Goal: Information Seeking & Learning: Find specific fact

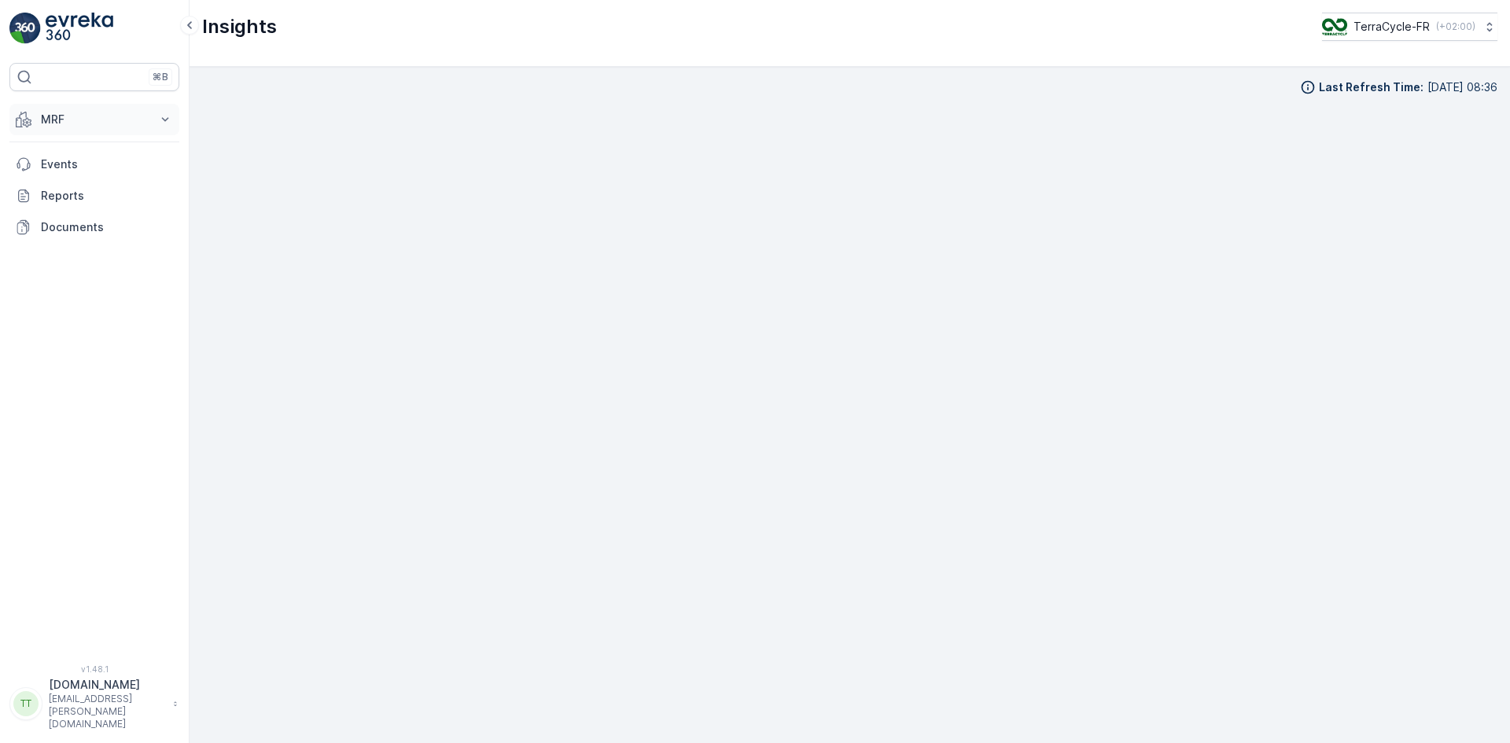
click at [71, 131] on button "MRF" at bounding box center [94, 119] width 170 height 31
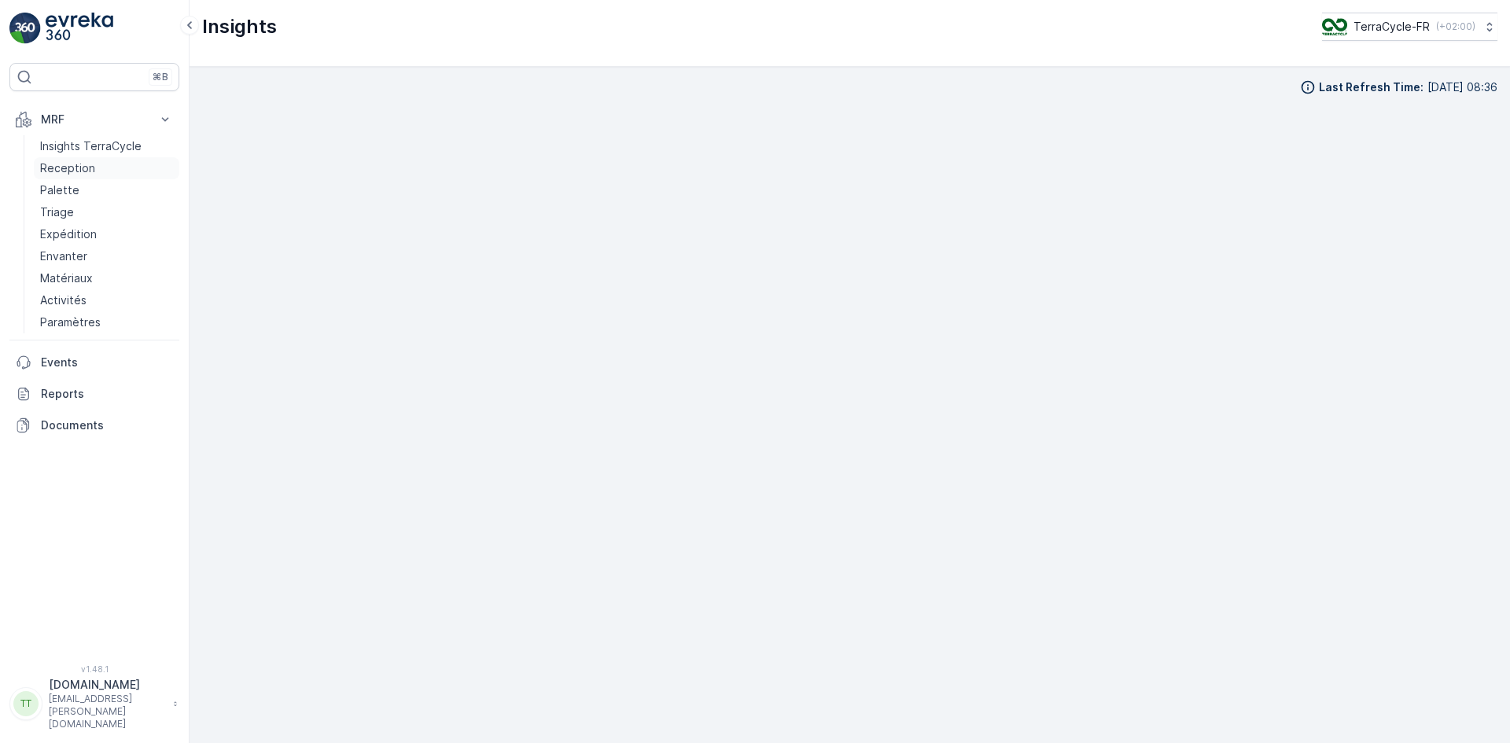
click at [64, 174] on p "Reception" at bounding box center [67, 168] width 55 height 16
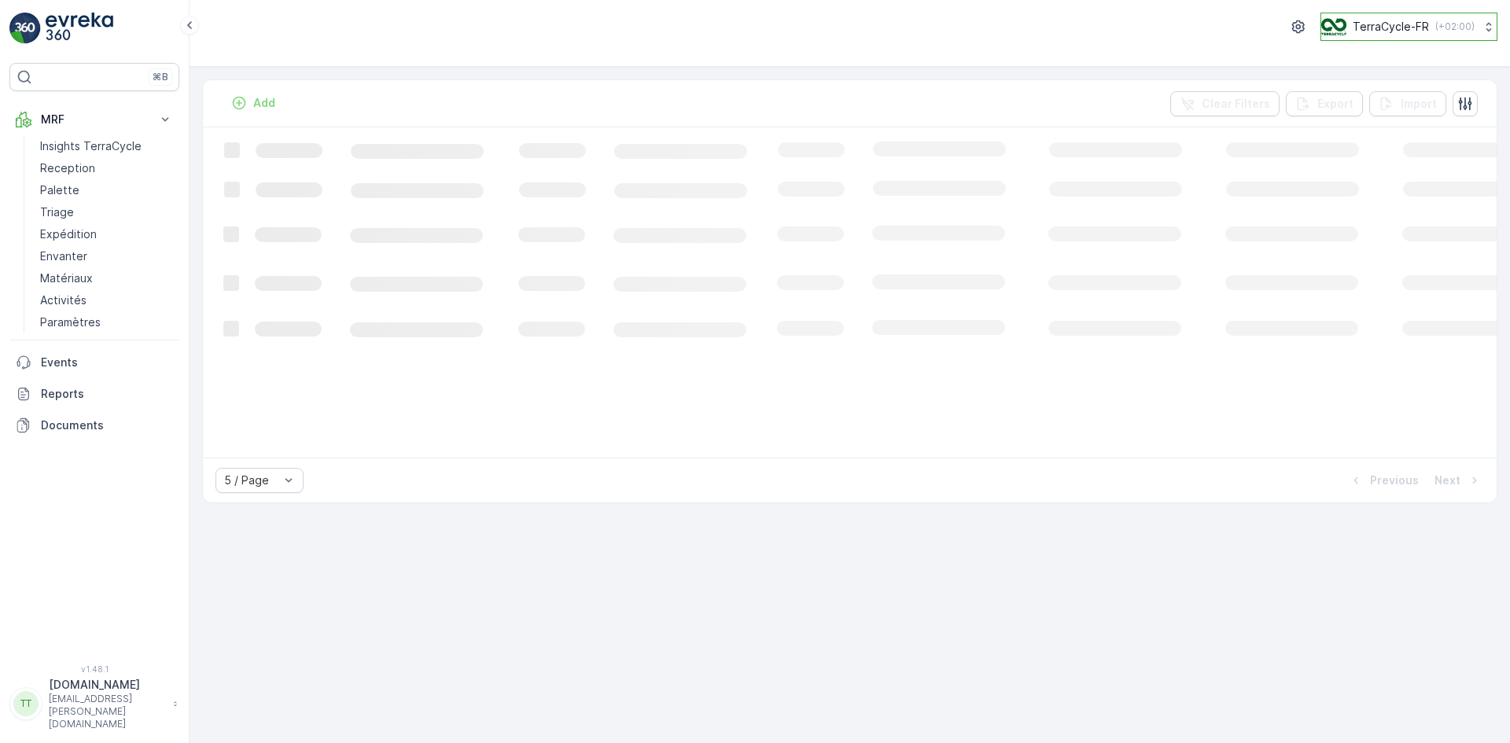
click at [1408, 24] on p "TerraCycle-FR" at bounding box center [1390, 27] width 76 height 16
type input "ie"
click at [1409, 106] on span "Europe/[GEOGRAPHIC_DATA] (+01:00)" at bounding box center [1415, 117] width 169 height 25
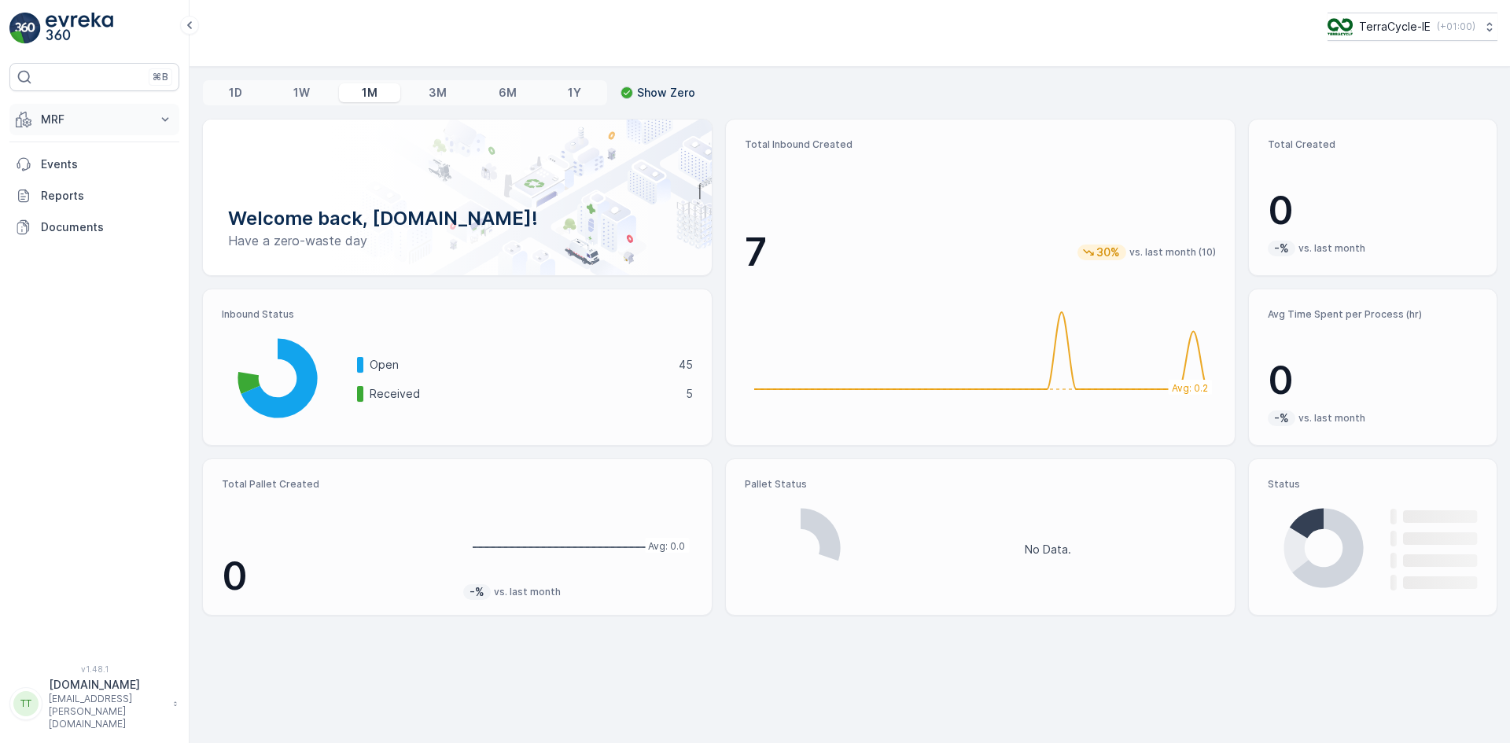
click at [93, 116] on p "MRF" at bounding box center [94, 120] width 107 height 16
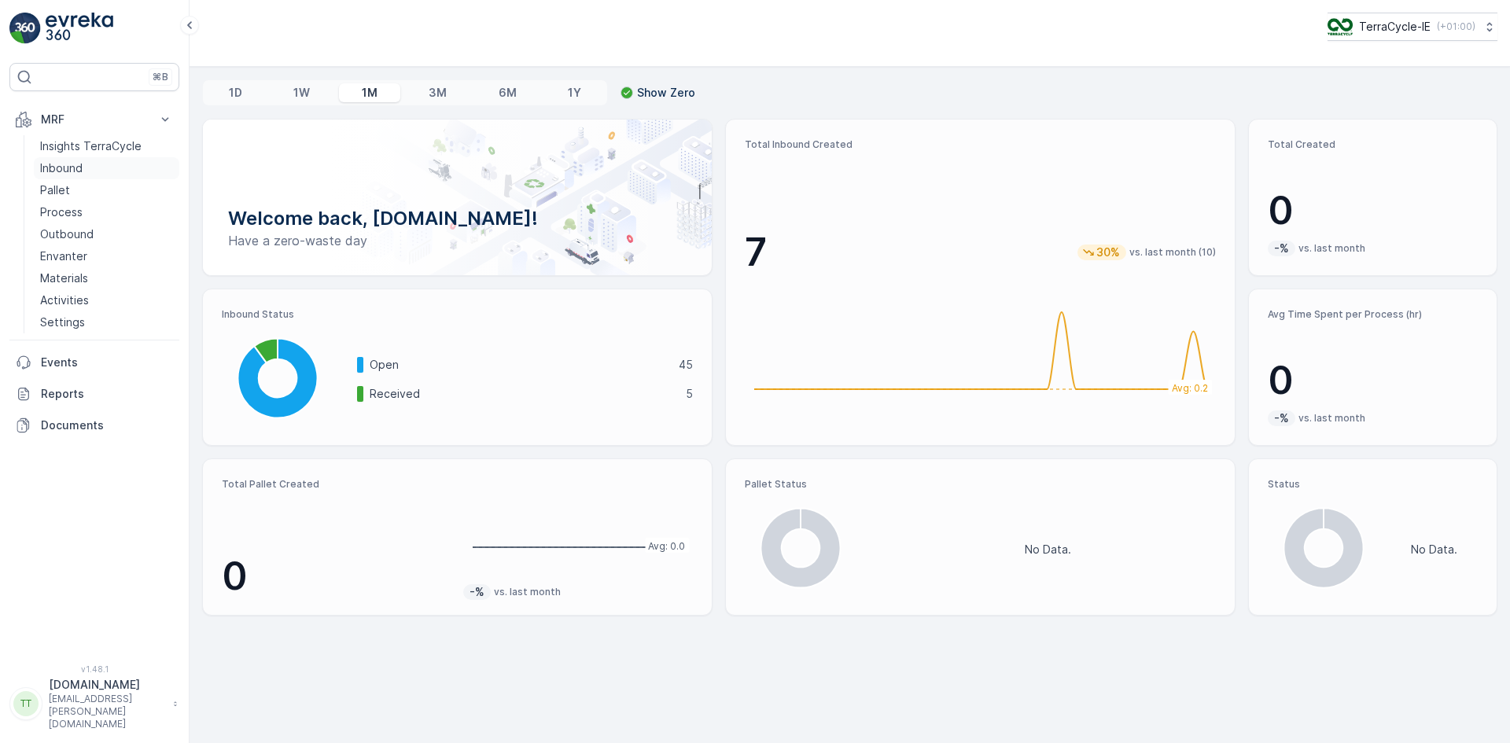
click at [60, 167] on p "Inbound" at bounding box center [61, 168] width 42 height 16
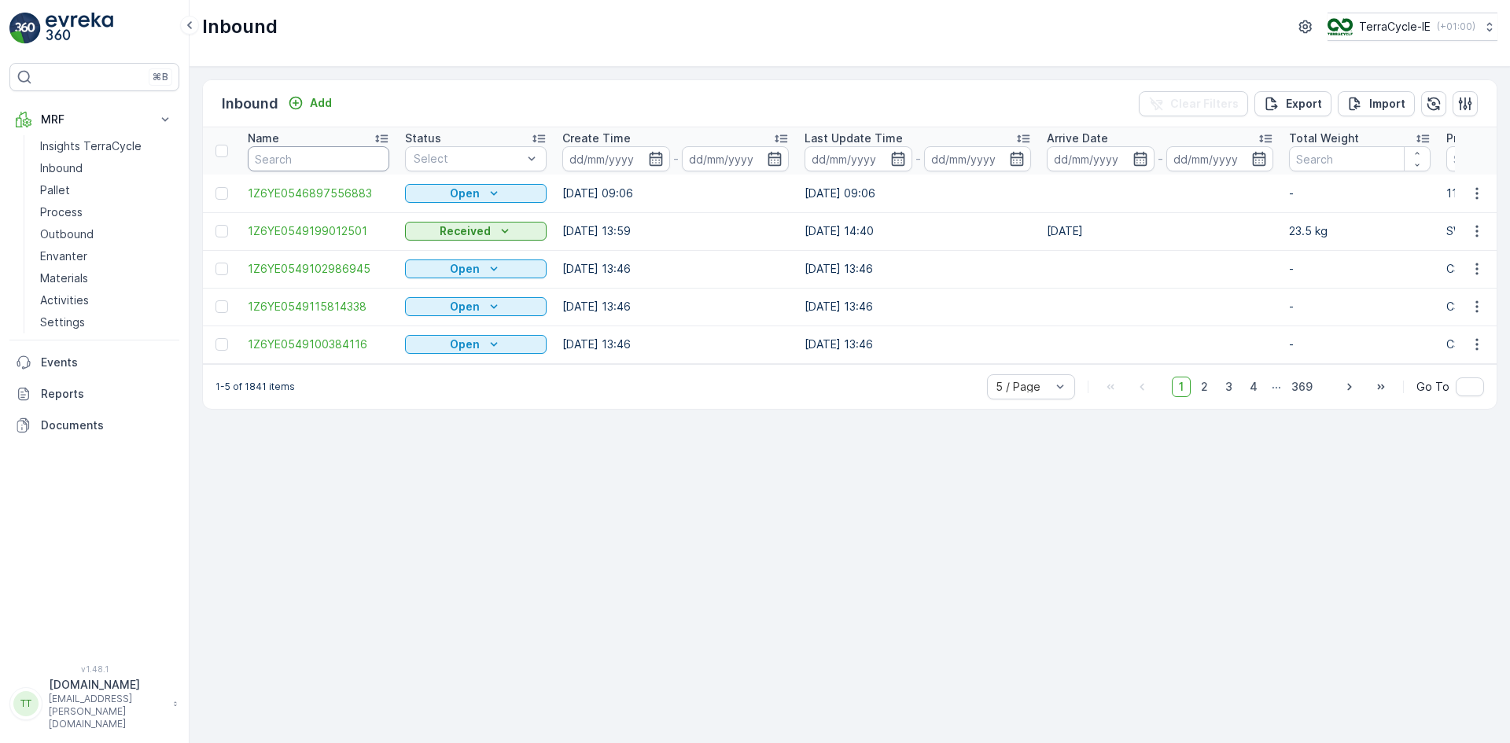
click at [278, 160] on input "text" at bounding box center [319, 158] width 142 height 25
paste input "1Z6YE0549198023313"
type input "1Z6YE0549198023313"
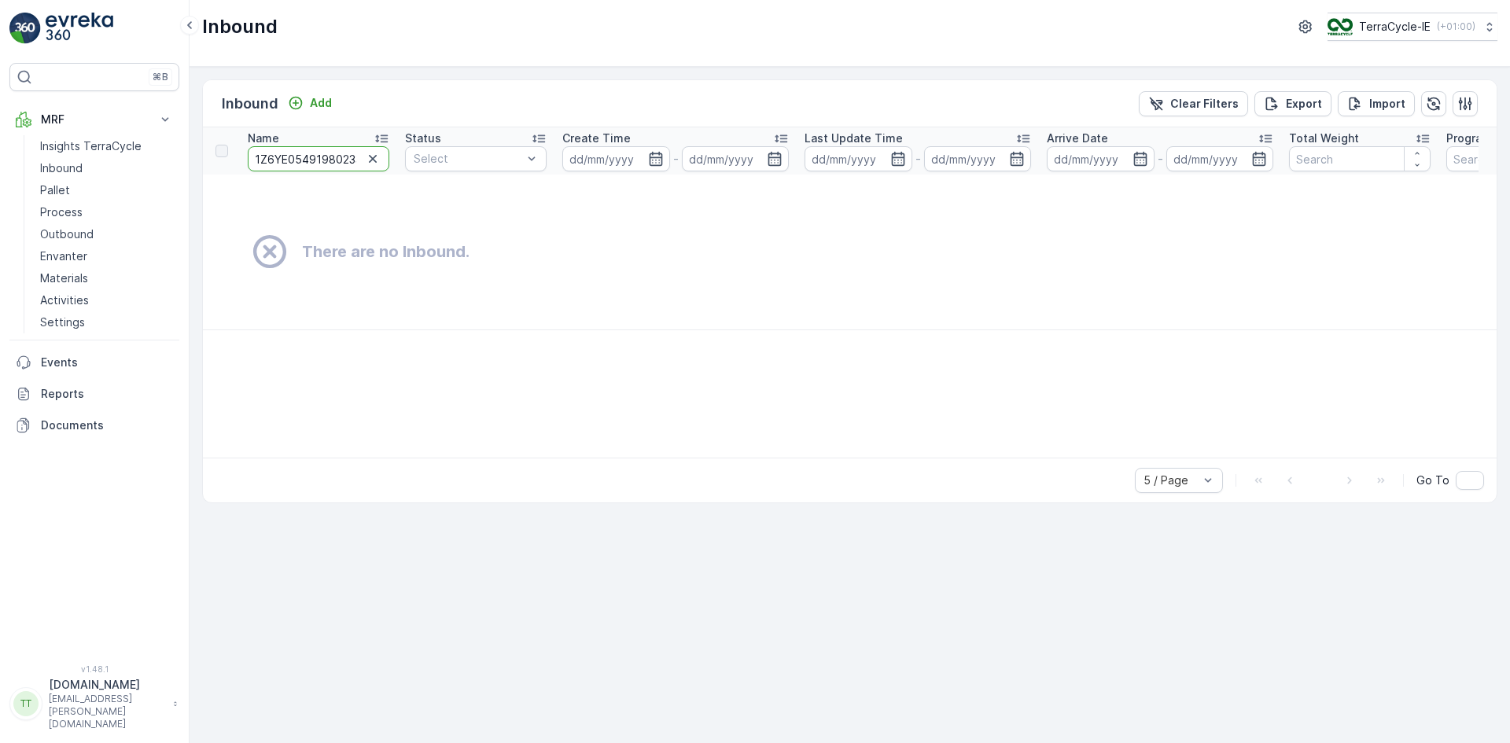
click at [278, 160] on input "1Z6YE0549198023313" at bounding box center [319, 158] width 142 height 25
type input "1Z6YE0549198023313"
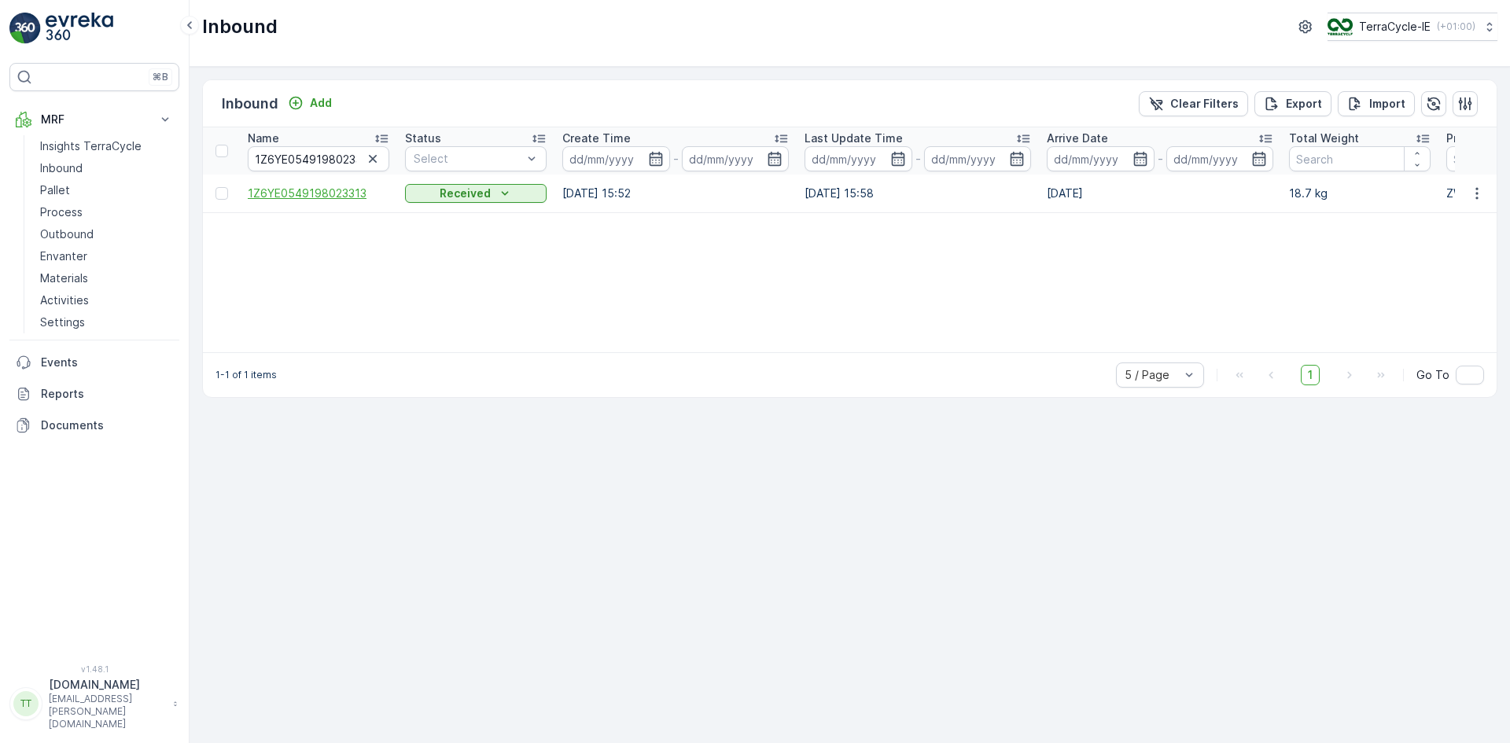
click at [334, 195] on span "1Z6YE0549198023313" at bounding box center [319, 194] width 142 height 16
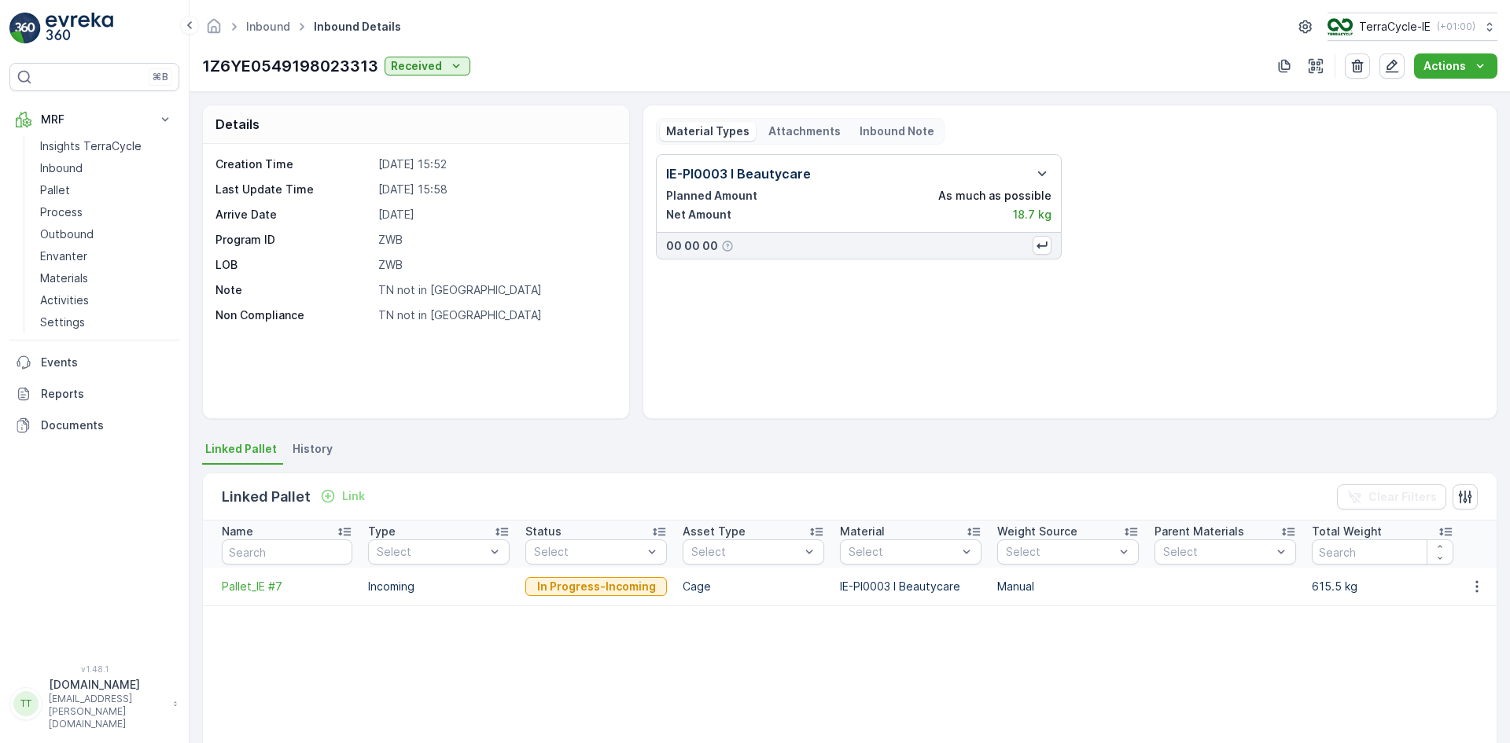
click at [311, 450] on span "History" at bounding box center [313, 449] width 40 height 16
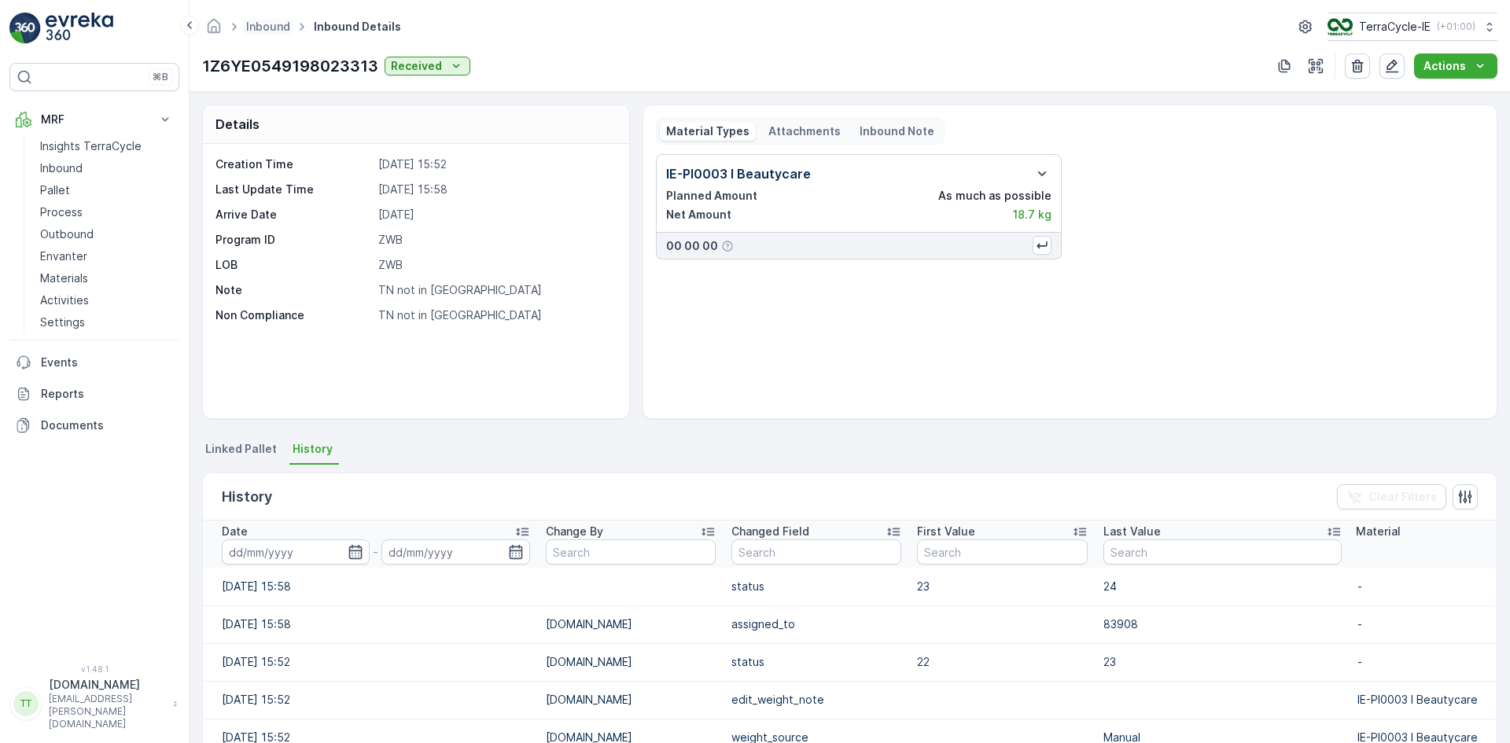
click at [267, 19] on span "Inbound" at bounding box center [268, 27] width 50 height 16
click at [267, 28] on link "Inbound" at bounding box center [268, 26] width 44 height 13
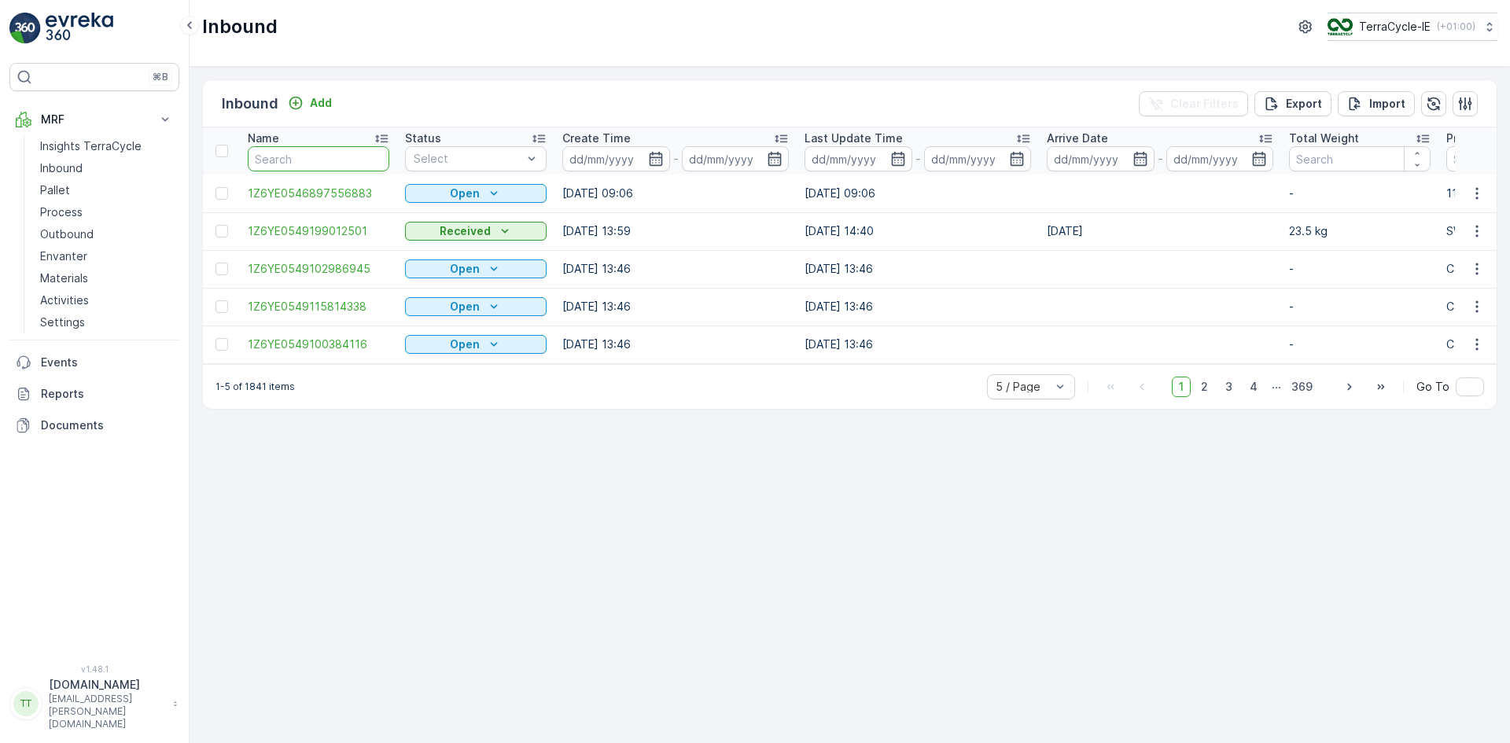
click at [303, 162] on input "text" at bounding box center [319, 158] width 142 height 25
paste input "1Z6YE0549102485843"
type input "1Z6YE0549102485843"
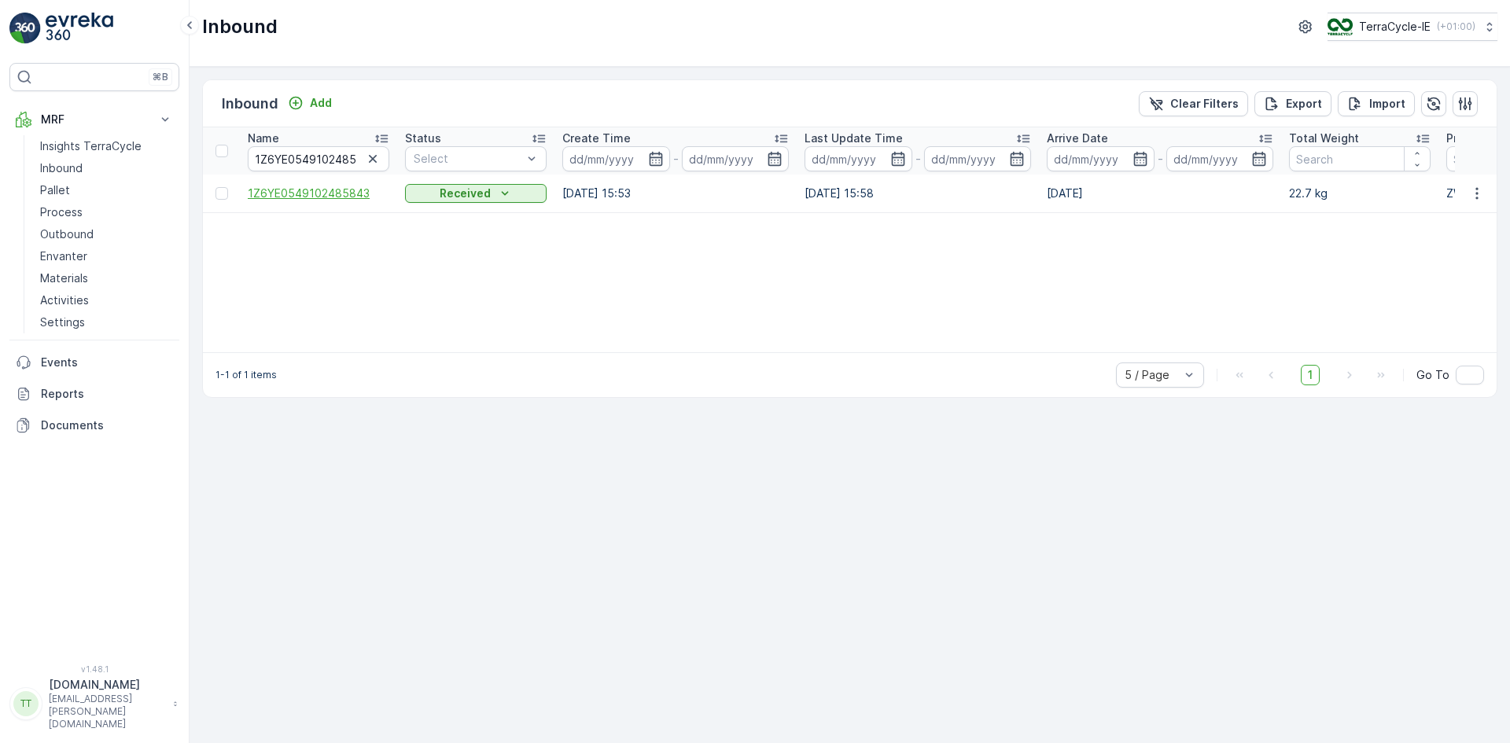
click at [304, 188] on span "1Z6YE0549102485843" at bounding box center [319, 194] width 142 height 16
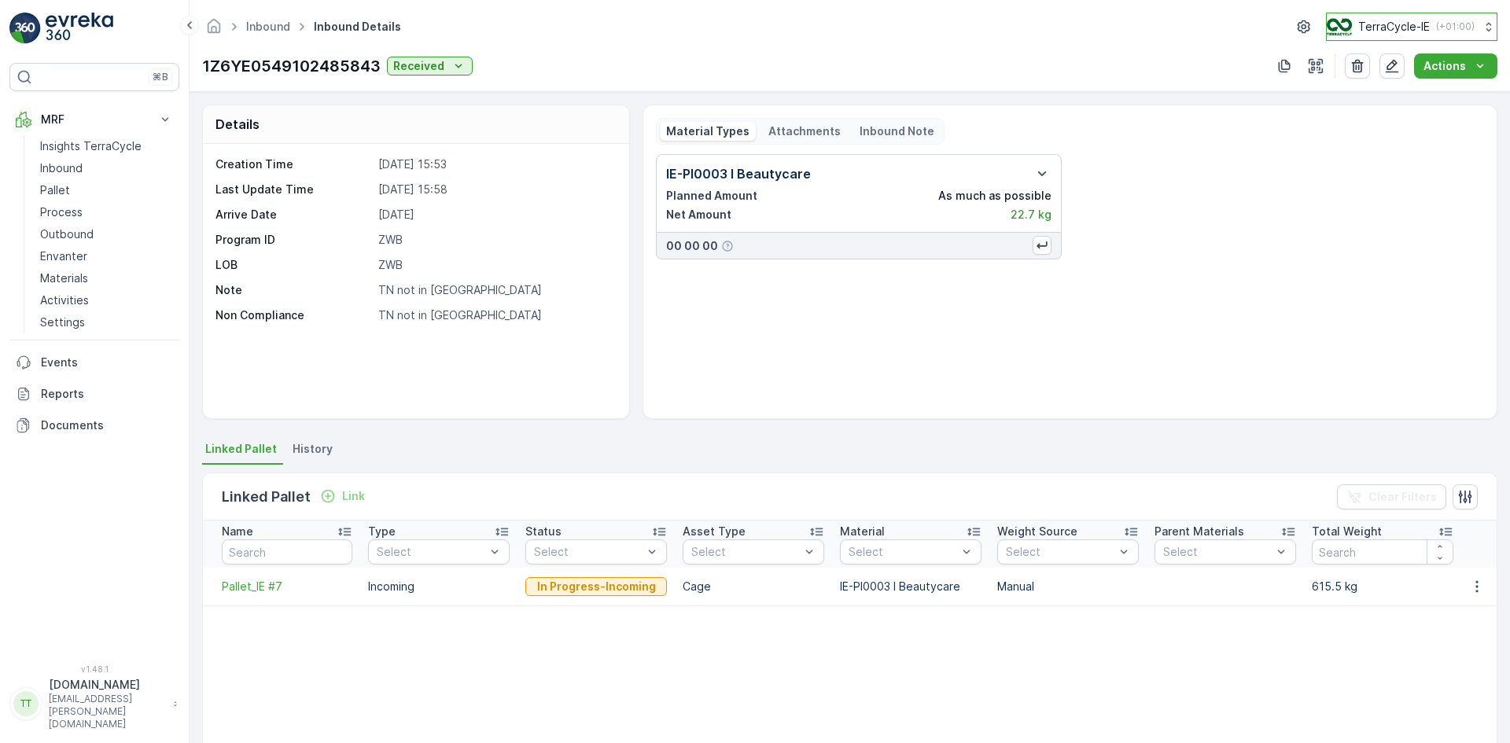
click at [1404, 20] on p "TerraCycle-IE" at bounding box center [1394, 27] width 72 height 16
type input "nl"
click at [1409, 98] on span "TerraCycle-NL-MRF" at bounding box center [1419, 97] width 164 height 16
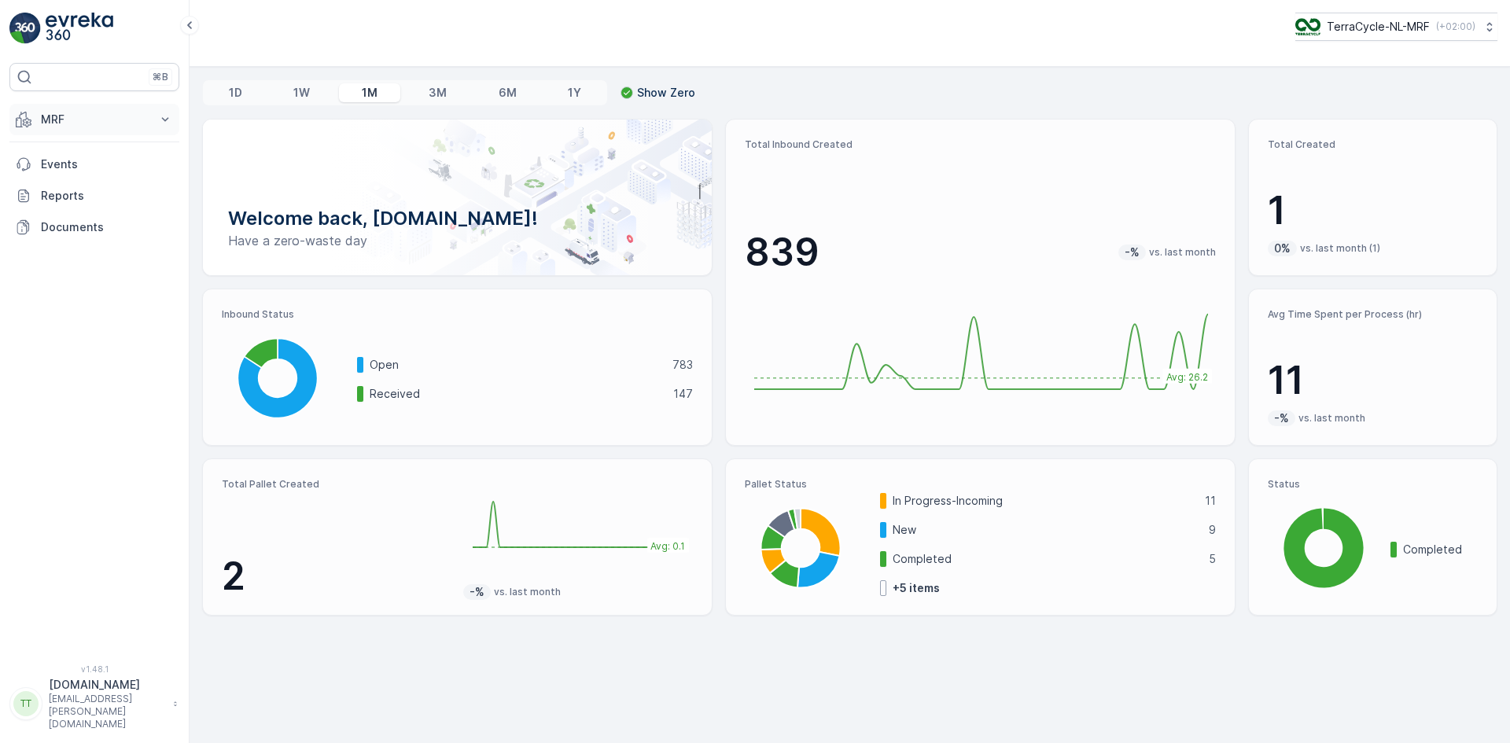
click at [64, 114] on p "MRF" at bounding box center [94, 120] width 107 height 16
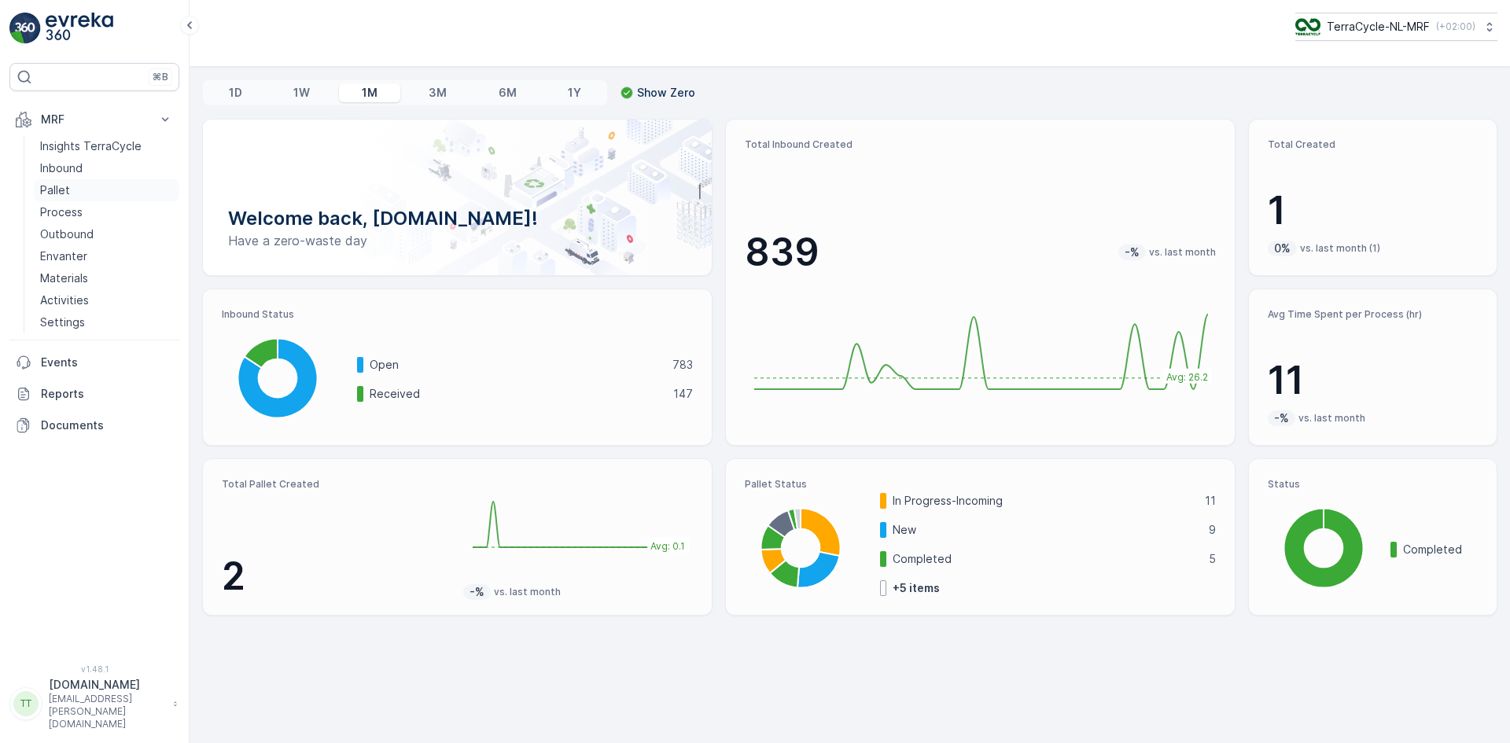
click at [65, 190] on p "Pallet" at bounding box center [55, 190] width 30 height 16
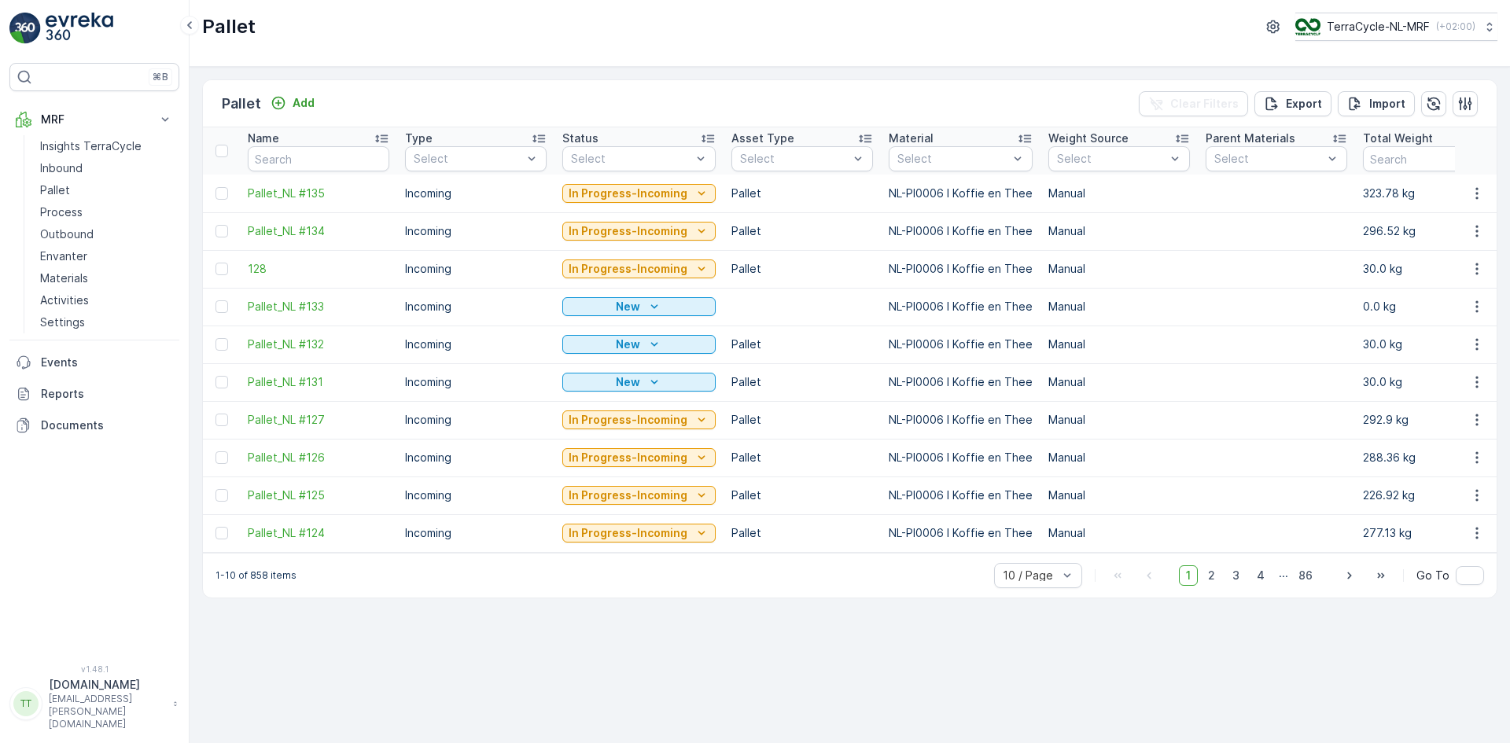
click at [387, 134] on icon at bounding box center [382, 139] width 16 height 16
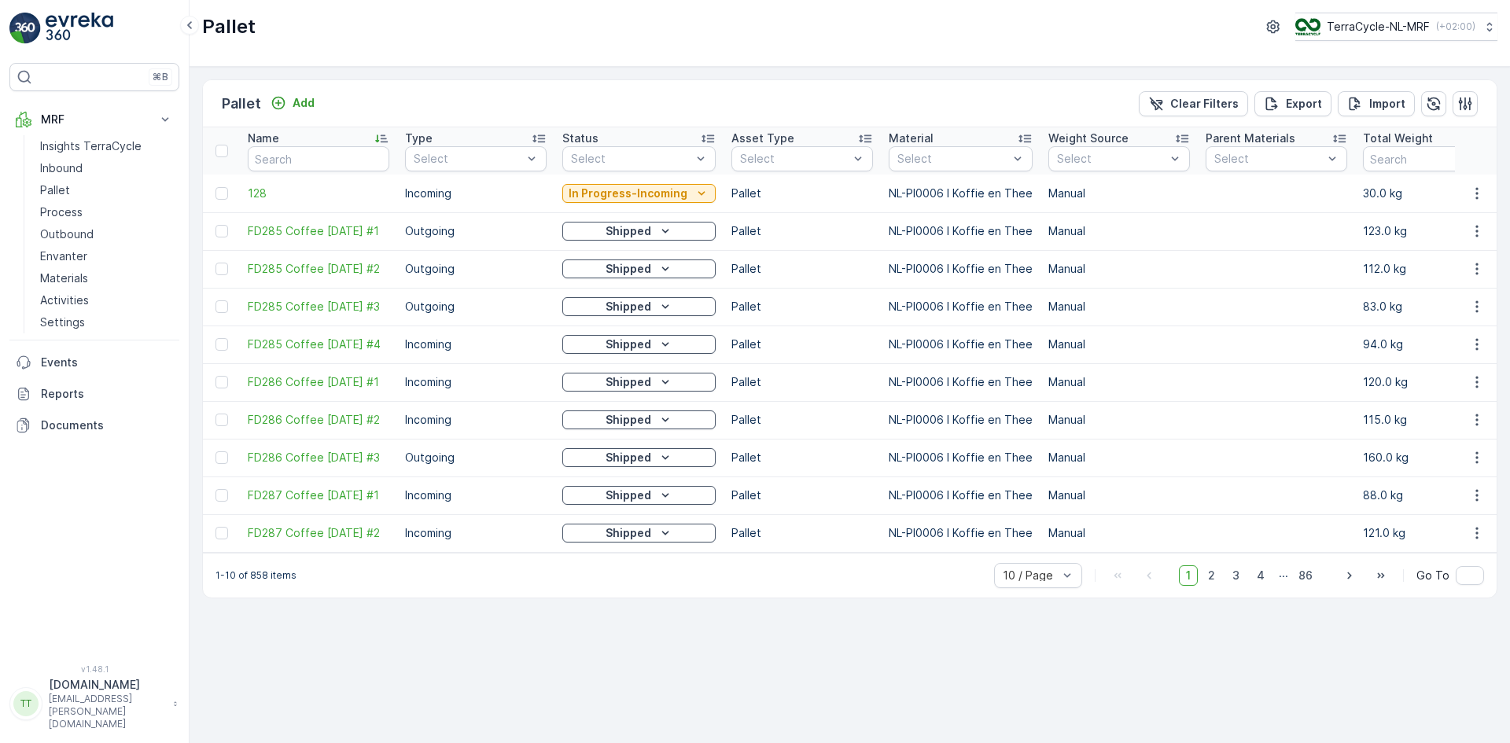
click at [387, 134] on icon at bounding box center [382, 139] width 16 height 16
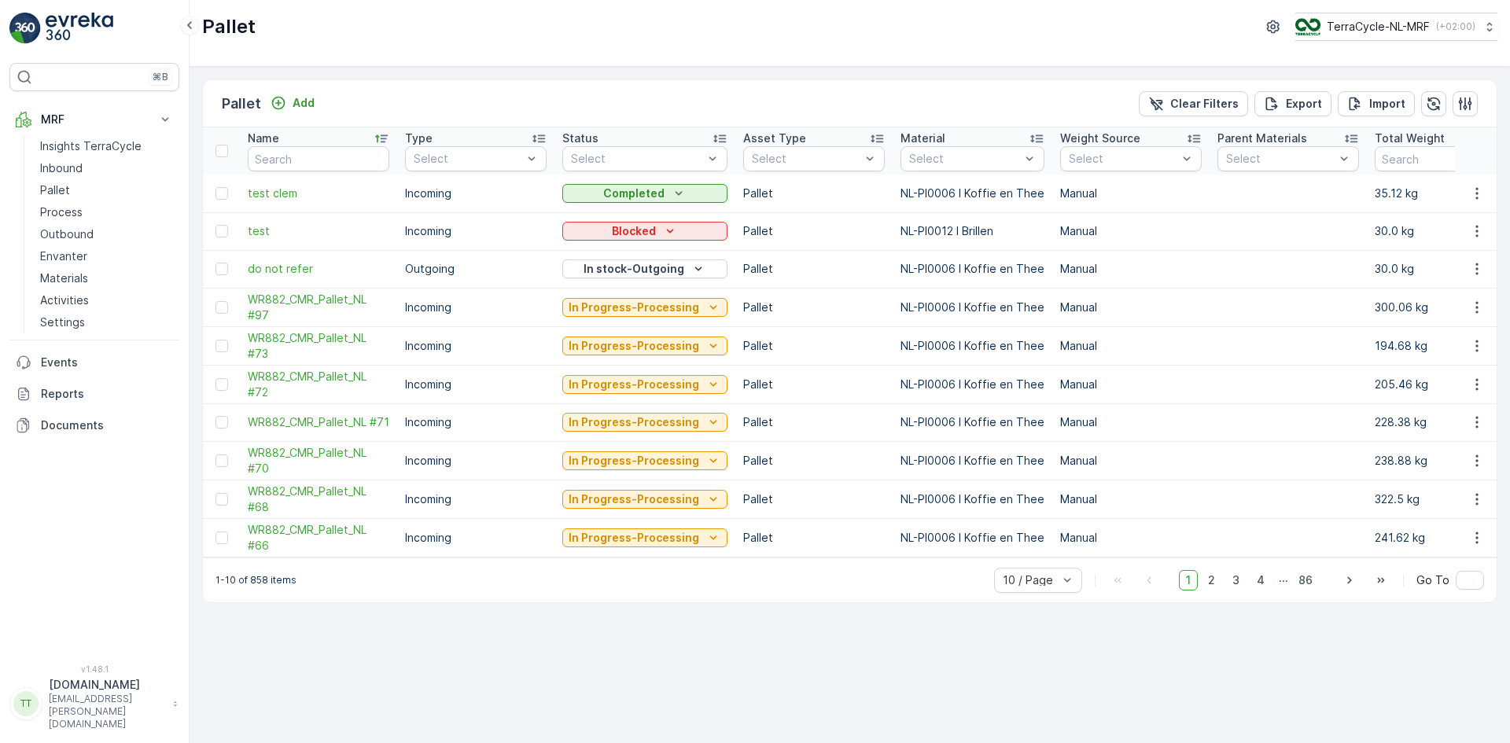
click at [387, 134] on icon at bounding box center [382, 139] width 16 height 16
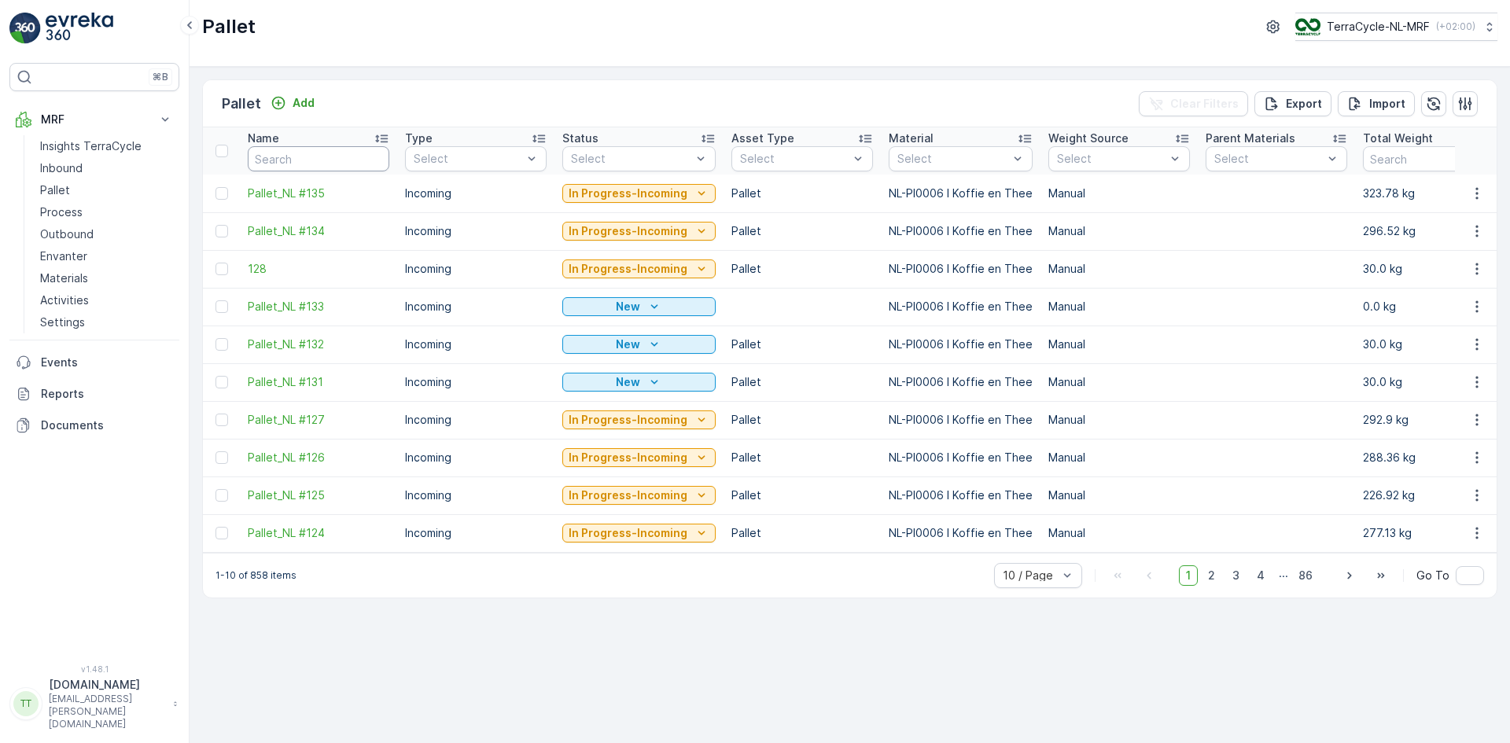
click at [289, 156] on input "text" at bounding box center [319, 158] width 142 height 25
type input "131"
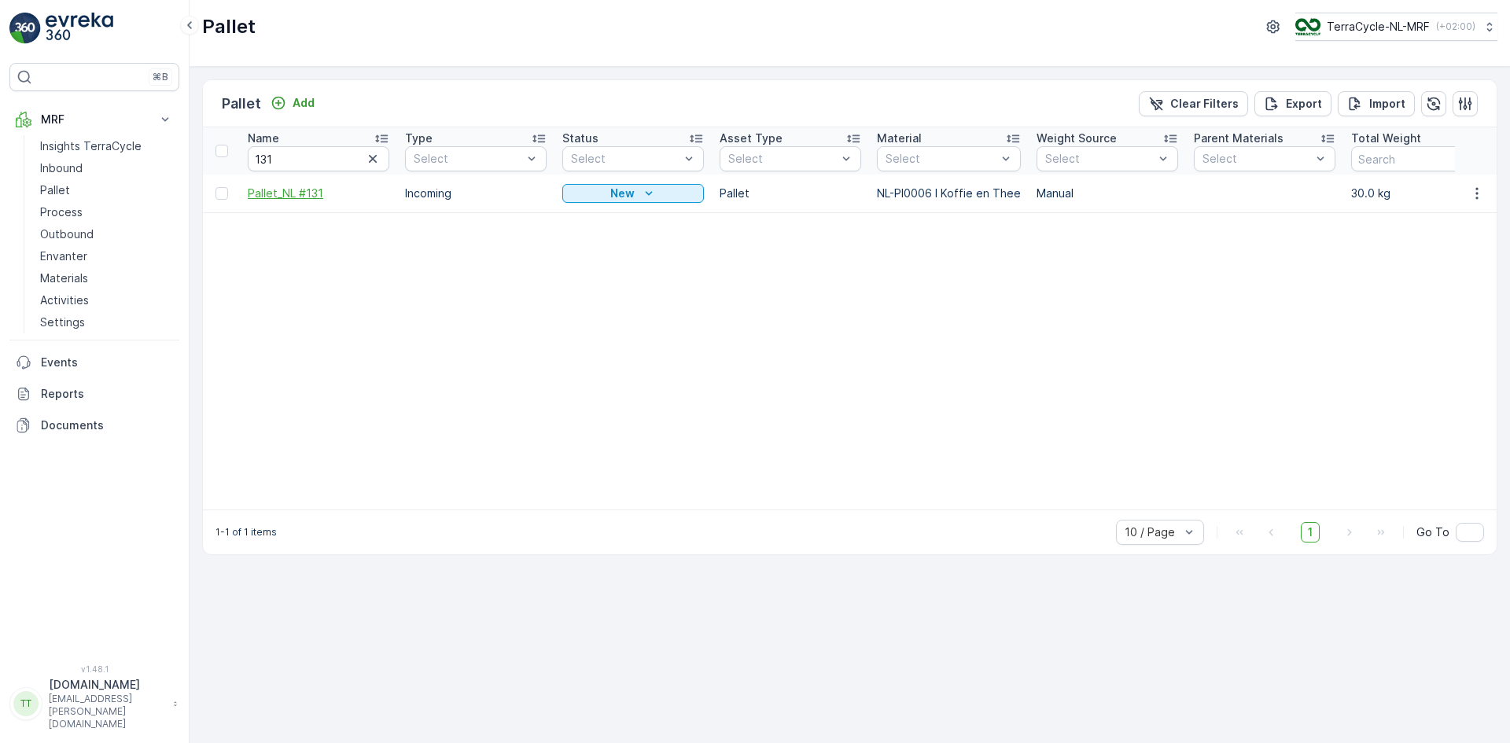
click at [282, 191] on span "Pallet_NL #131" at bounding box center [319, 194] width 142 height 16
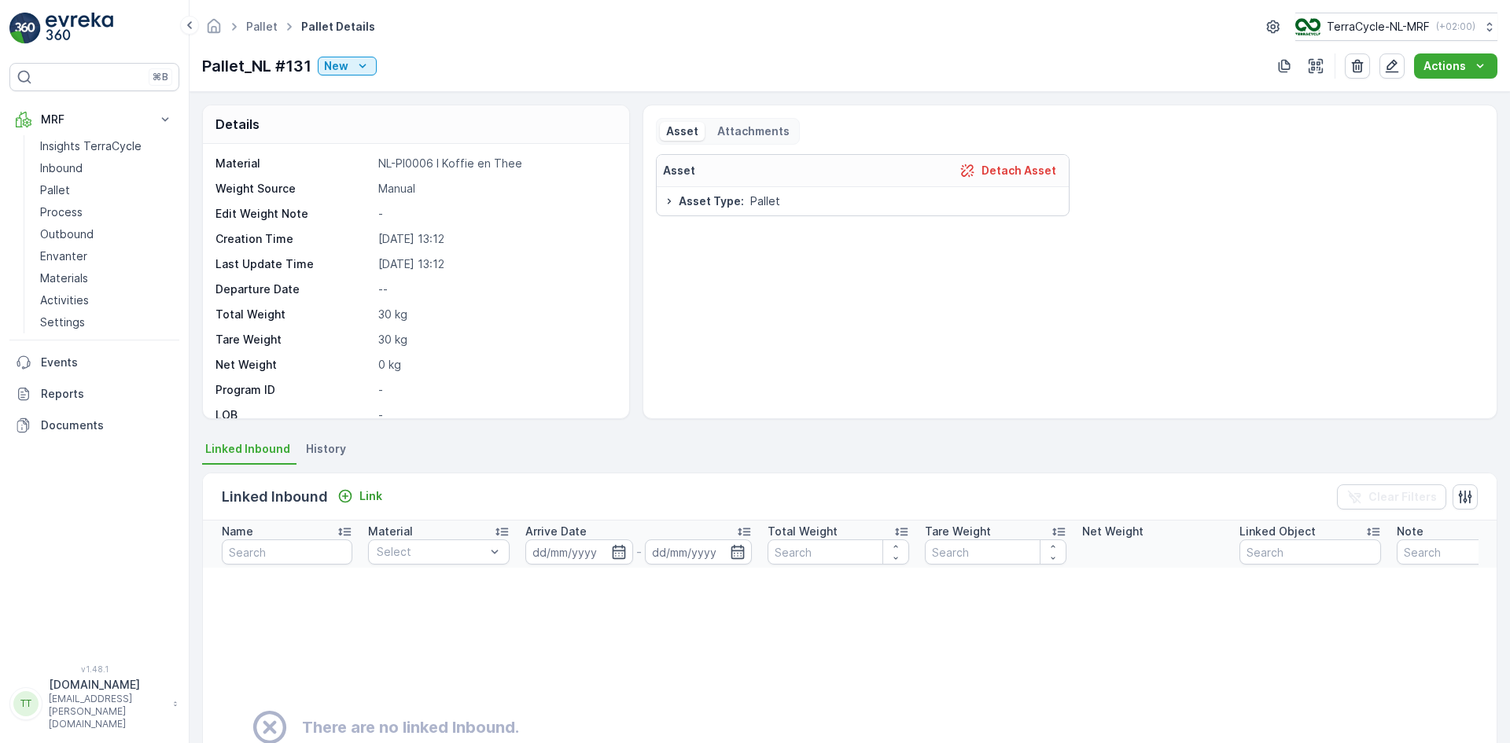
scroll to position [79, 0]
click at [327, 447] on span "History" at bounding box center [326, 449] width 40 height 16
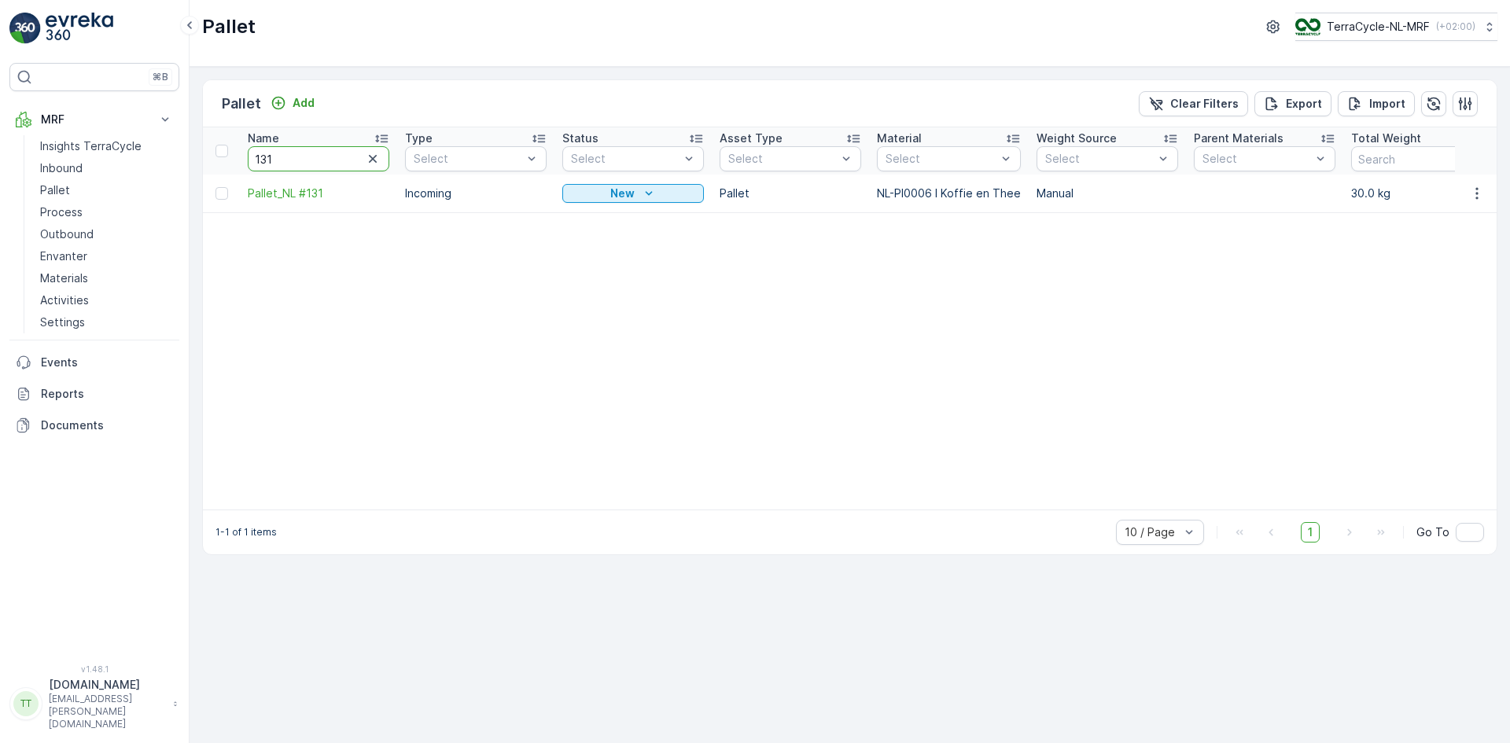
drag, startPoint x: 266, startPoint y: 159, endPoint x: 288, endPoint y: 158, distance: 22.0
click at [283, 158] on input "131" at bounding box center [319, 158] width 142 height 25
type input "132"
click at [299, 196] on span "Pallet_NL #132" at bounding box center [319, 194] width 142 height 16
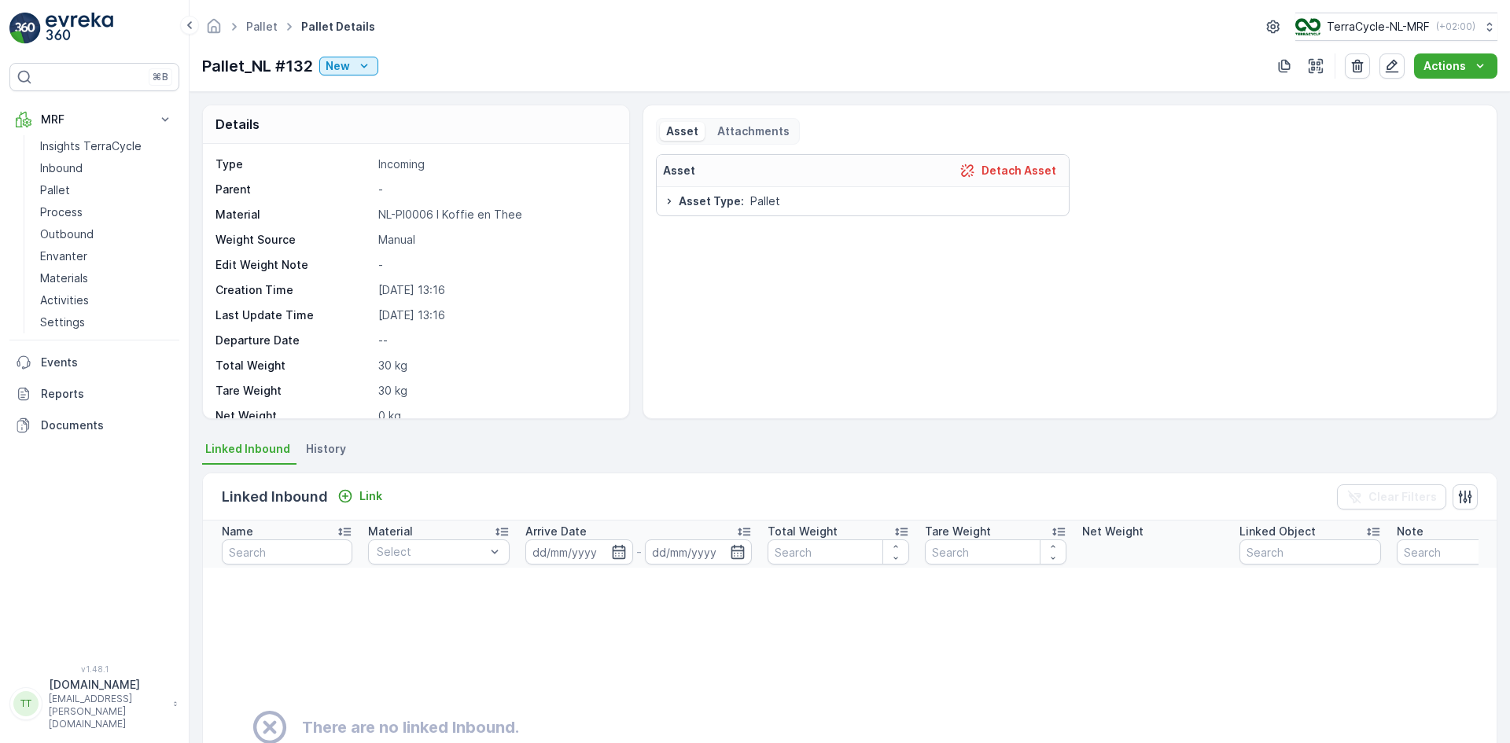
click at [327, 448] on span "History" at bounding box center [326, 449] width 40 height 16
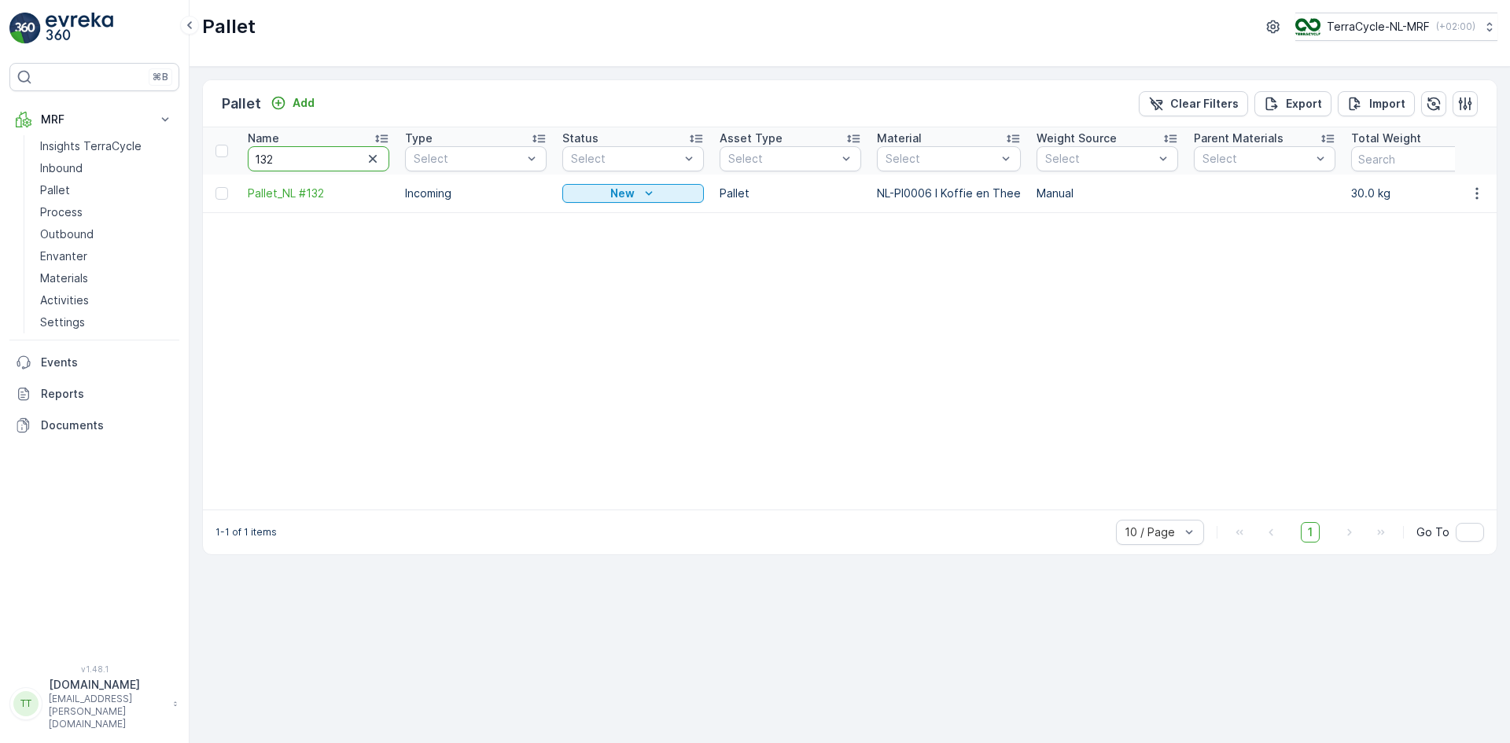
drag, startPoint x: 269, startPoint y: 158, endPoint x: 282, endPoint y: 159, distance: 12.6
click at [282, 159] on input "132" at bounding box center [319, 158] width 142 height 25
type input "133"
click at [289, 190] on span "Pallet_NL #133" at bounding box center [319, 194] width 142 height 16
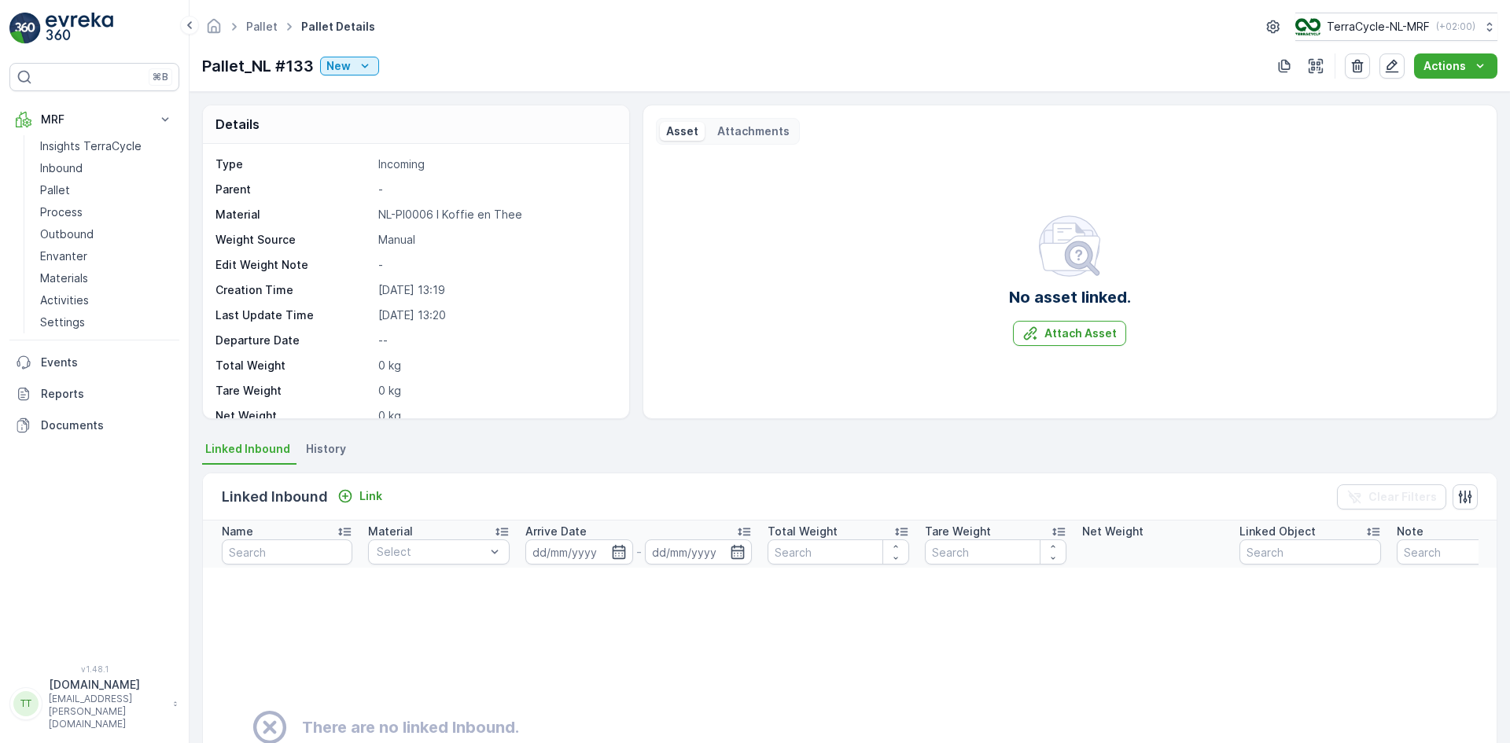
click at [316, 450] on span "History" at bounding box center [326, 449] width 40 height 16
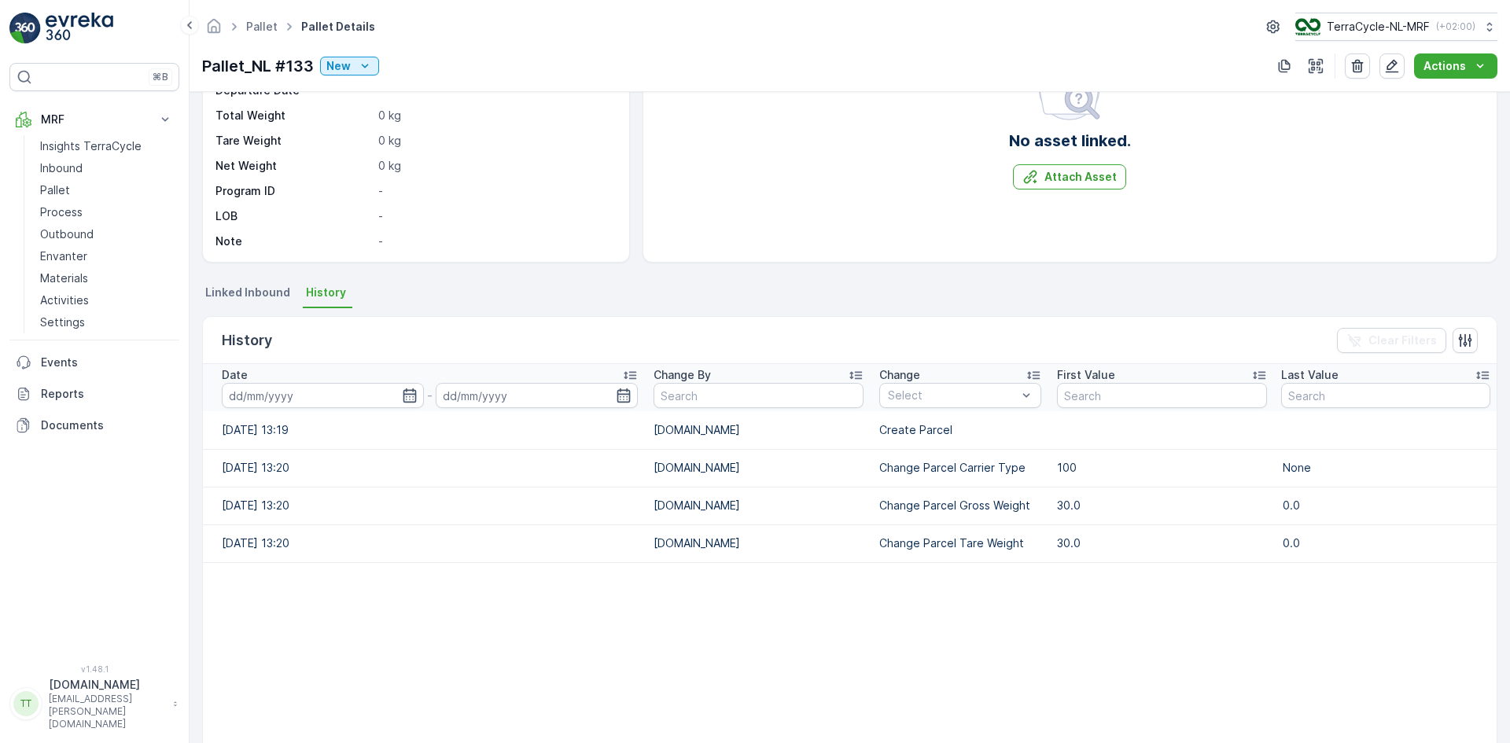
scroll to position [240, 0]
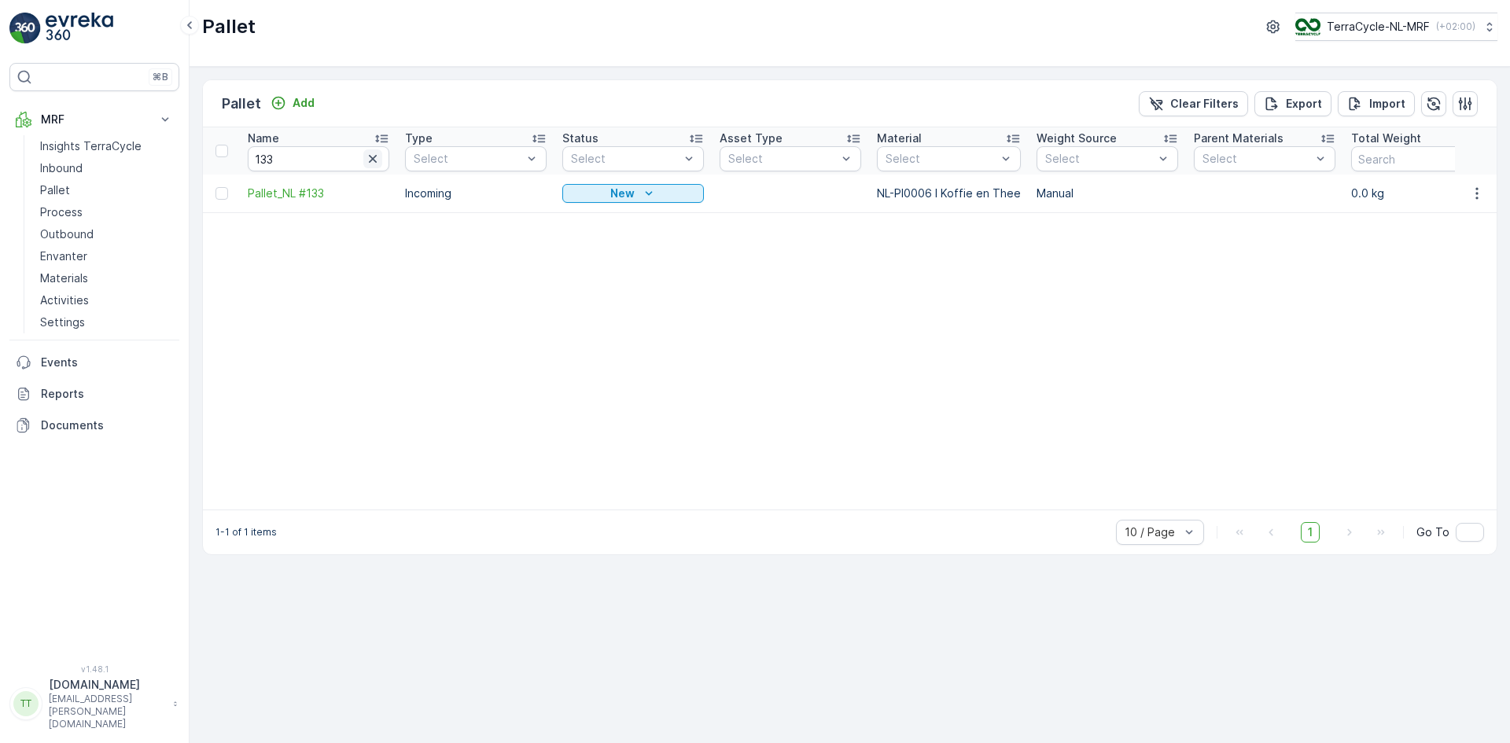
click at [374, 156] on icon "button" at bounding box center [373, 159] width 8 height 8
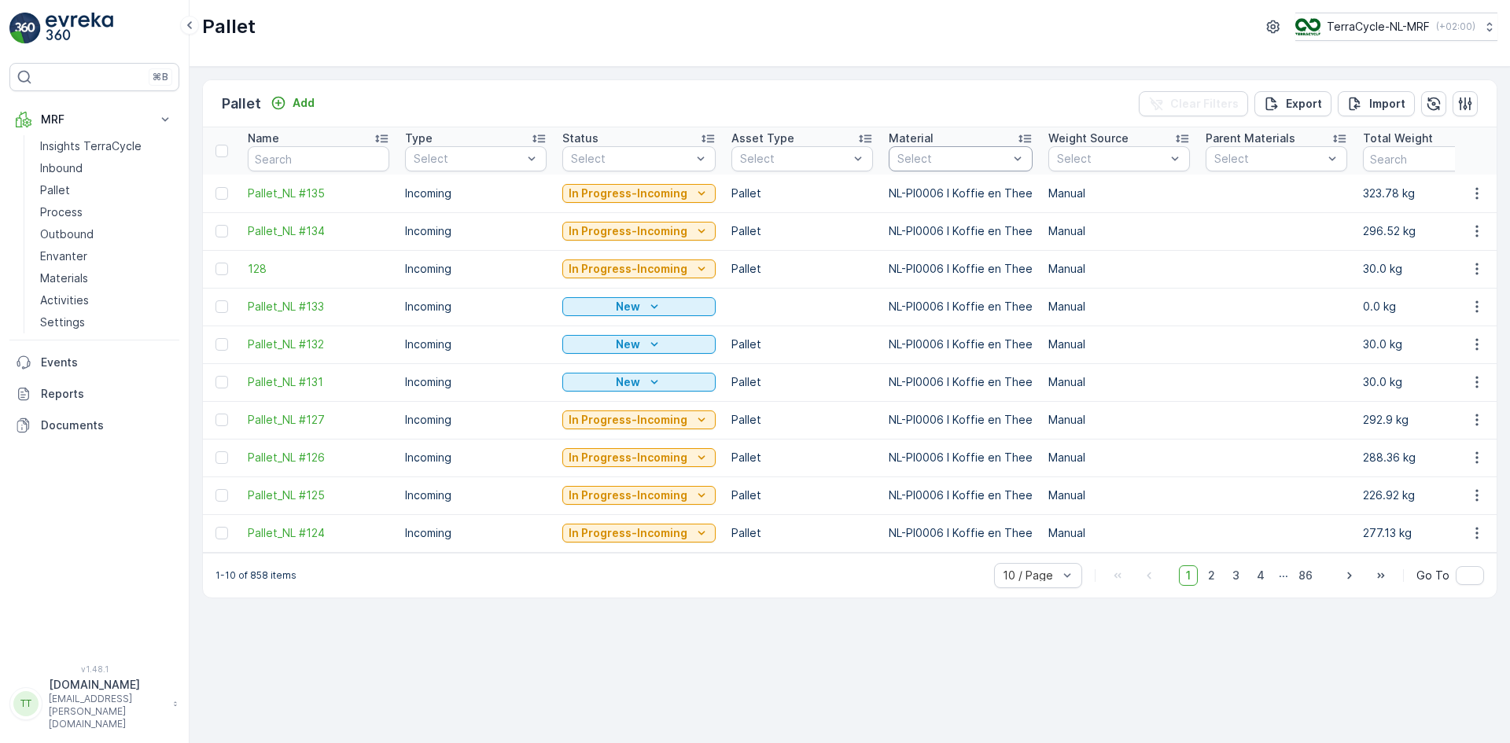
click at [972, 156] on div at bounding box center [953, 159] width 114 height 13
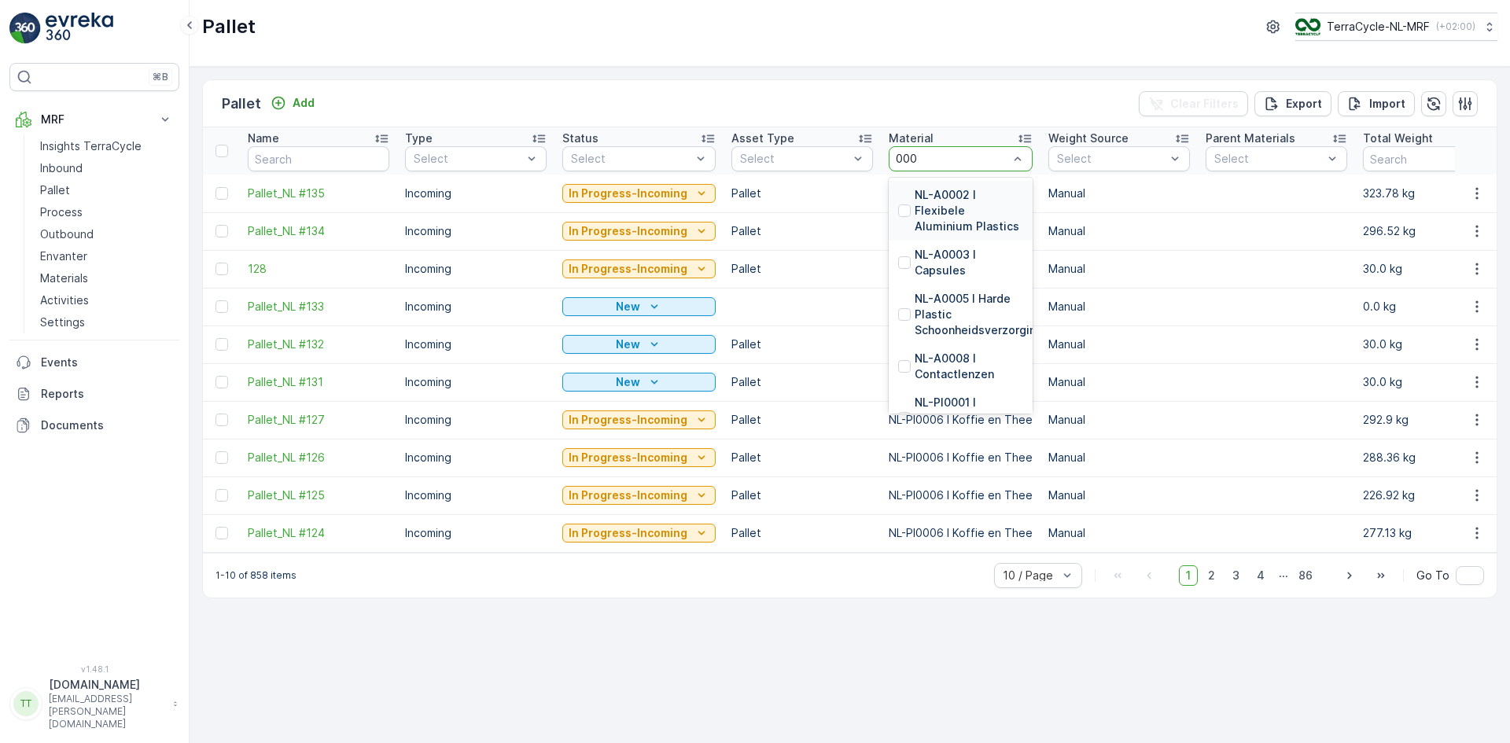
type input "0004"
click at [918, 202] on p "NL-PI0004 I Medicijnen blisterverpakking" at bounding box center [968, 210] width 109 height 47
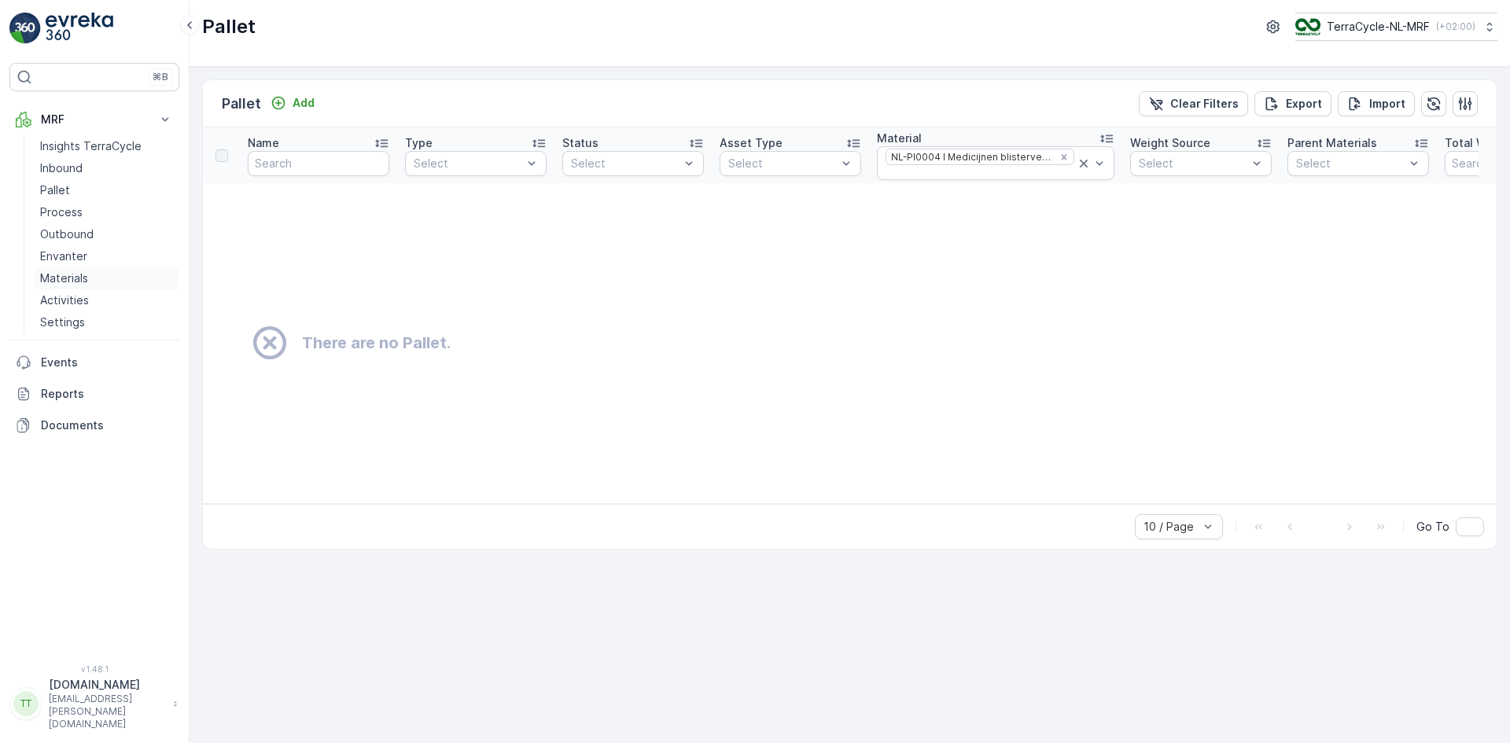
click at [72, 274] on p "Materials" at bounding box center [64, 278] width 48 height 16
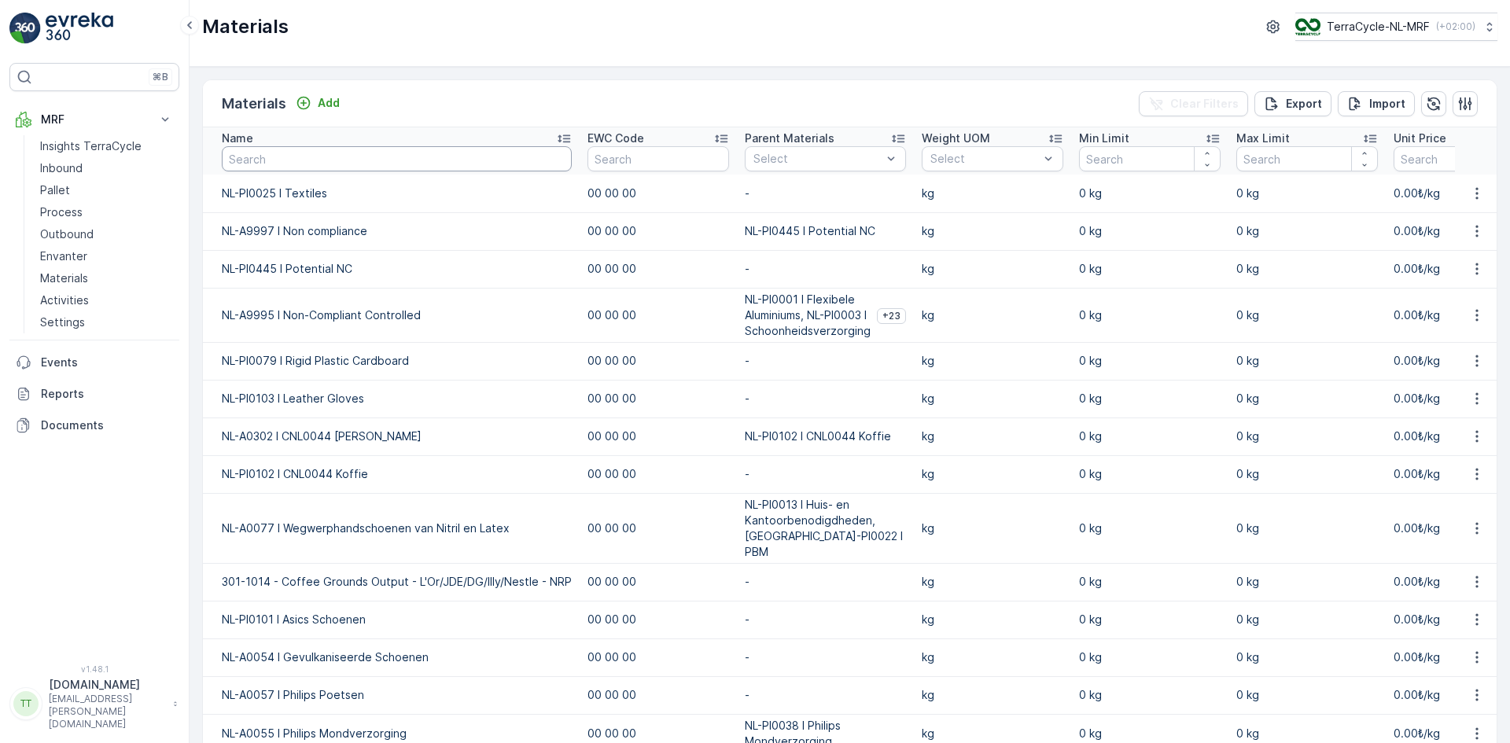
click at [329, 160] on input "text" at bounding box center [397, 158] width 350 height 25
type input "0004"
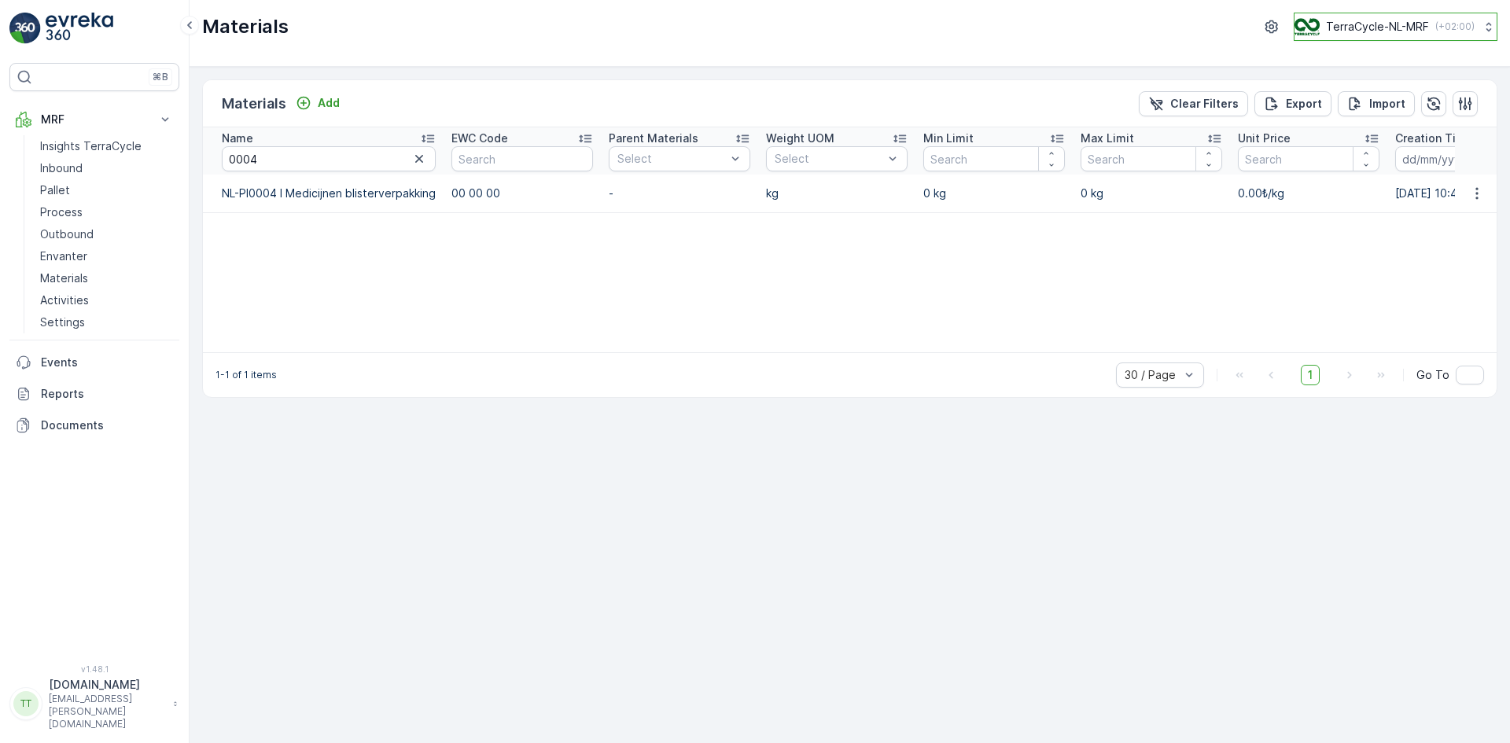
click at [1365, 27] on p "TerraCycle-NL-MRF" at bounding box center [1377, 27] width 103 height 16
type input "uk"
click at [1359, 138] on span "TerraCycle-UK02-Econpro" at bounding box center [1392, 131] width 175 height 16
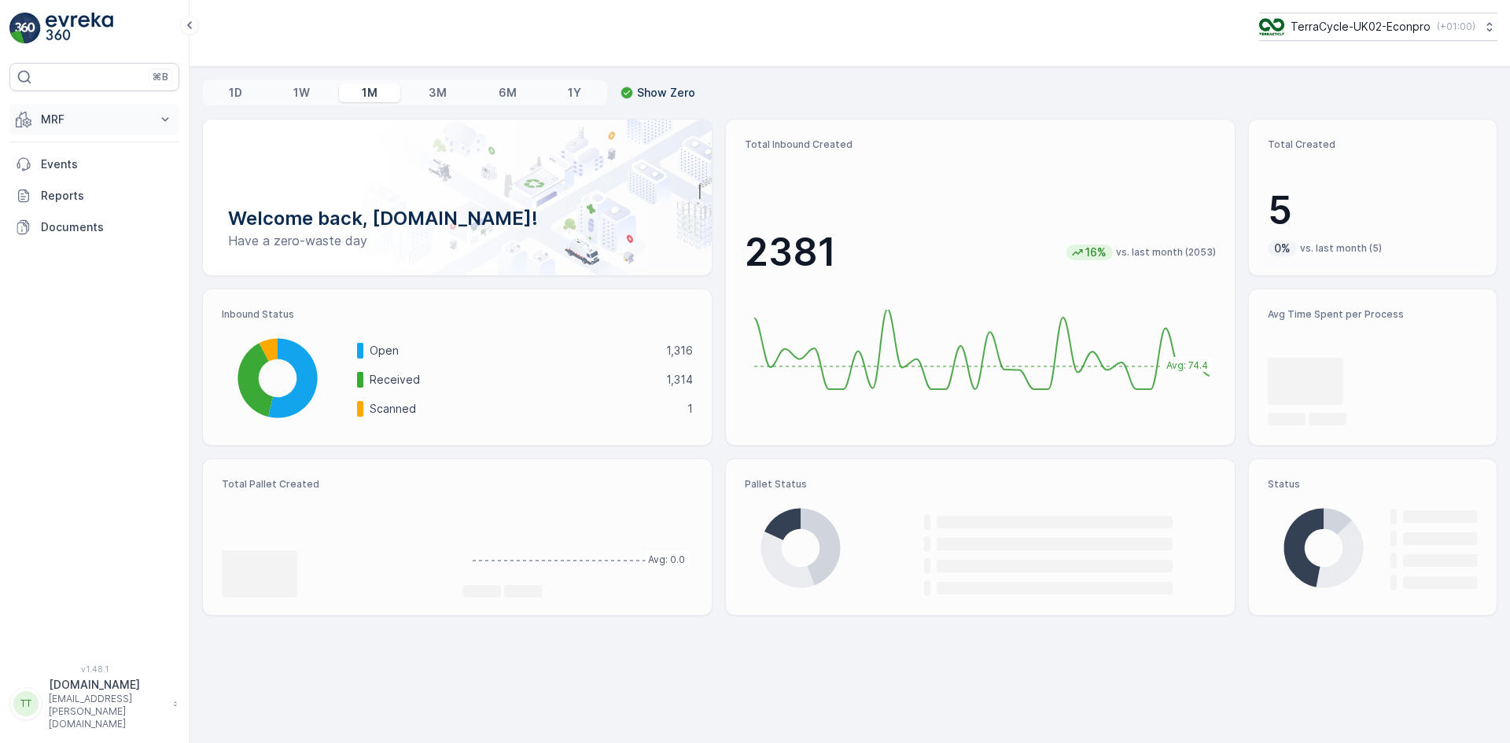
click at [58, 115] on p "MRF" at bounding box center [94, 120] width 107 height 16
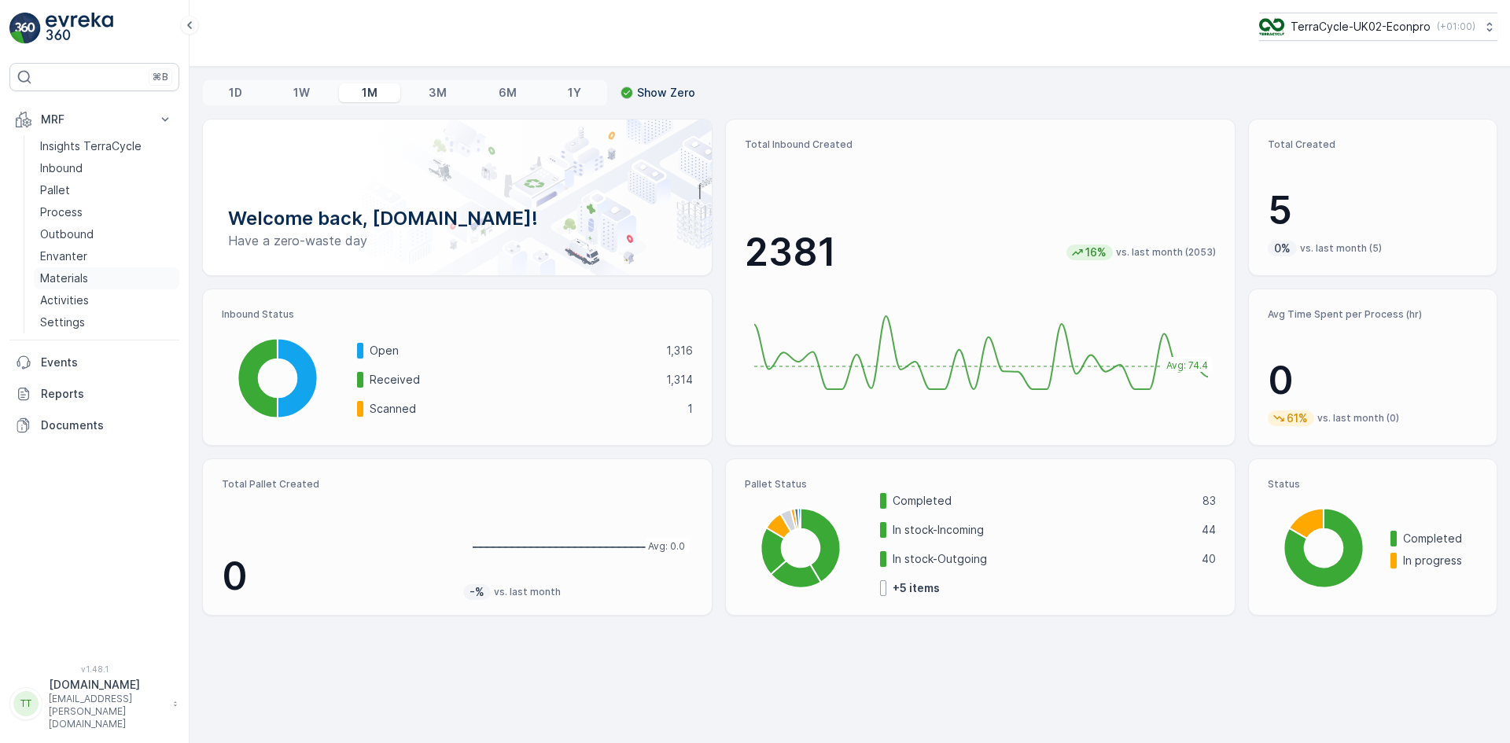
click at [79, 277] on p "Materials" at bounding box center [64, 278] width 48 height 16
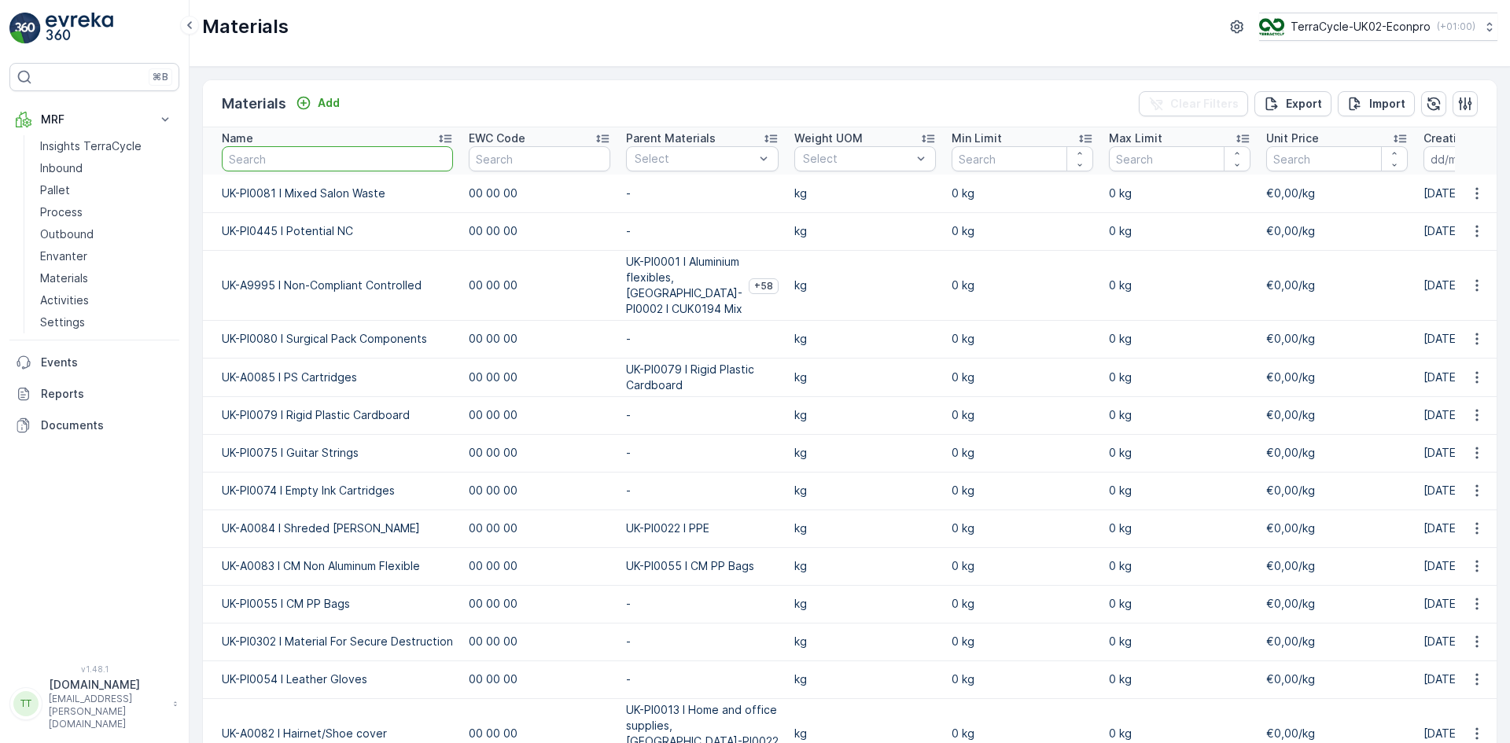
click at [322, 159] on input "text" at bounding box center [337, 158] width 231 height 25
type input "ppe"
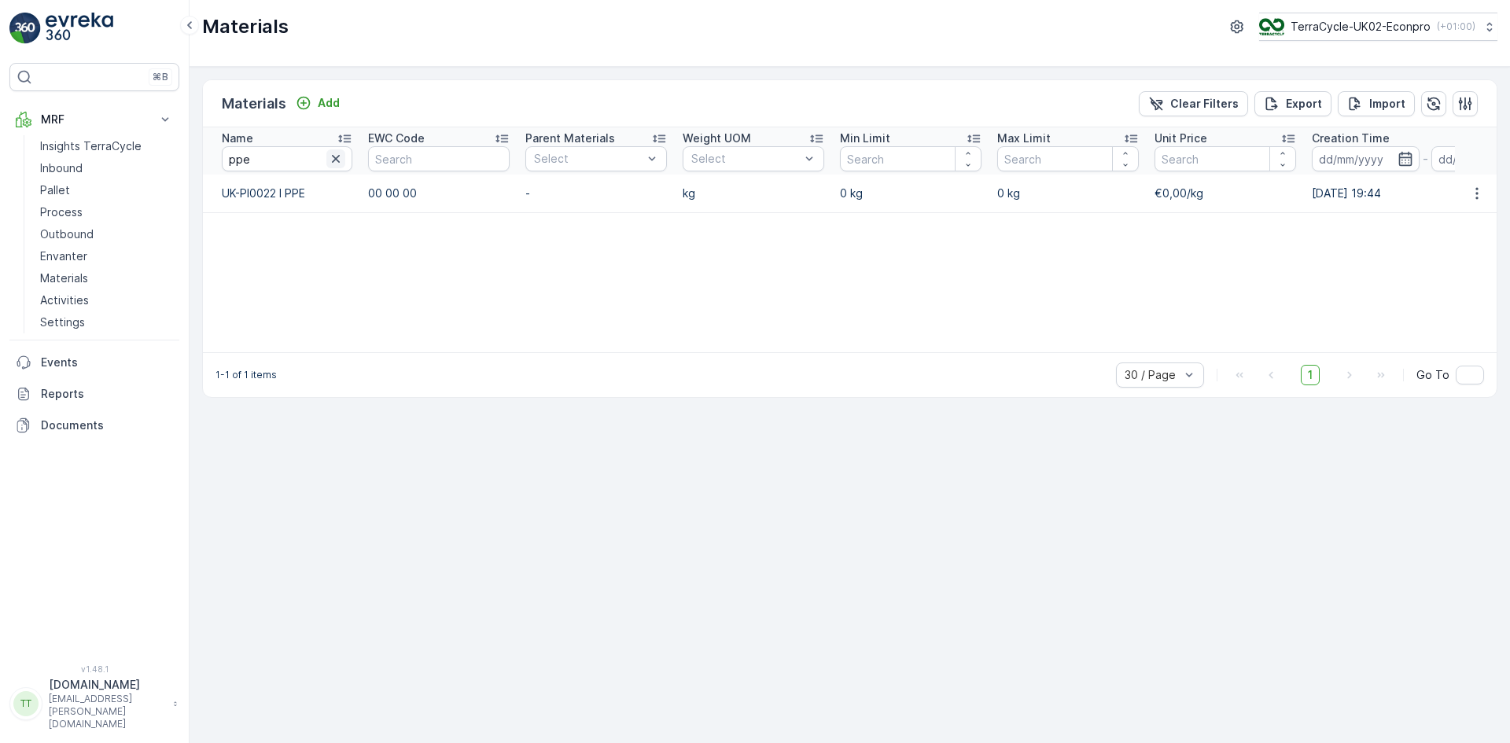
click at [333, 156] on icon "button" at bounding box center [336, 159] width 8 height 8
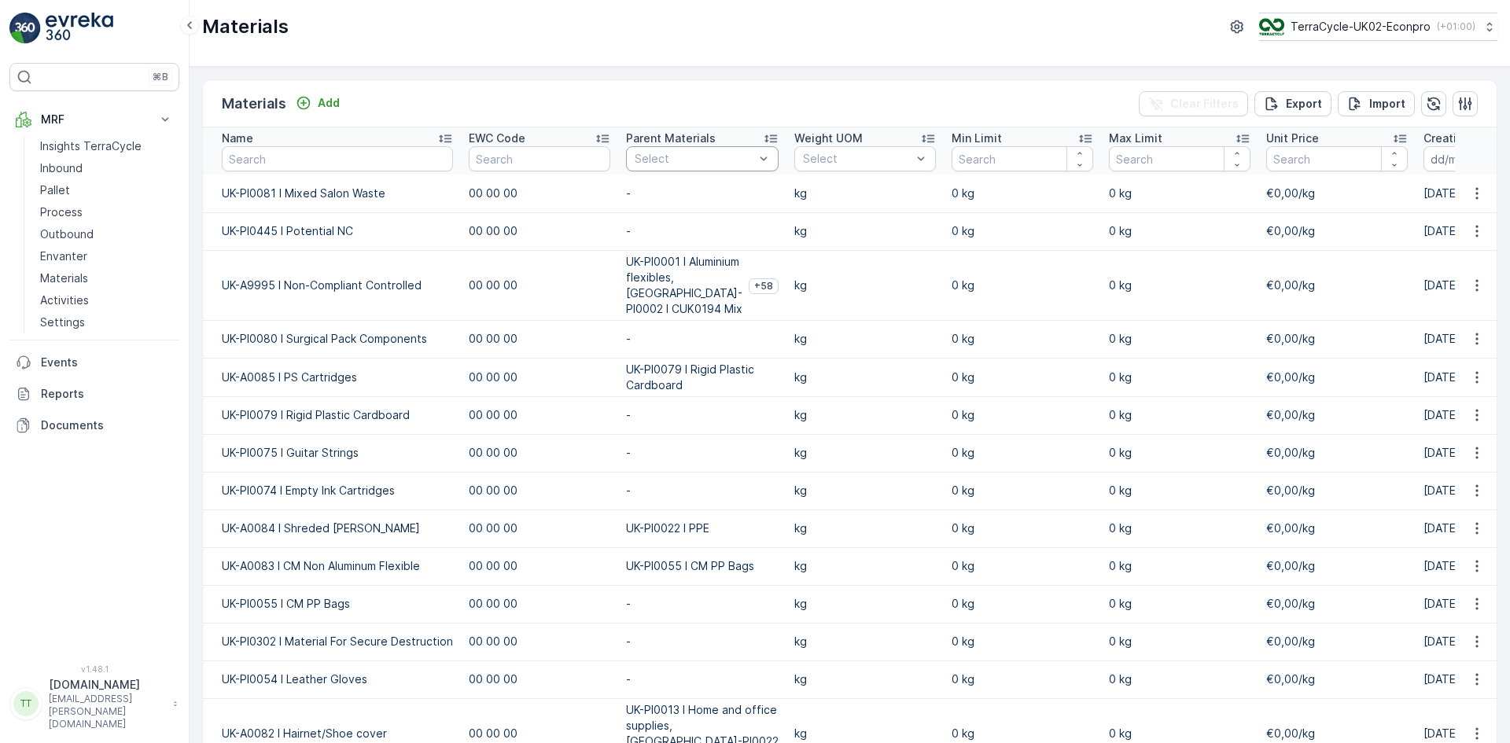
click at [673, 156] on div at bounding box center [694, 159] width 123 height 13
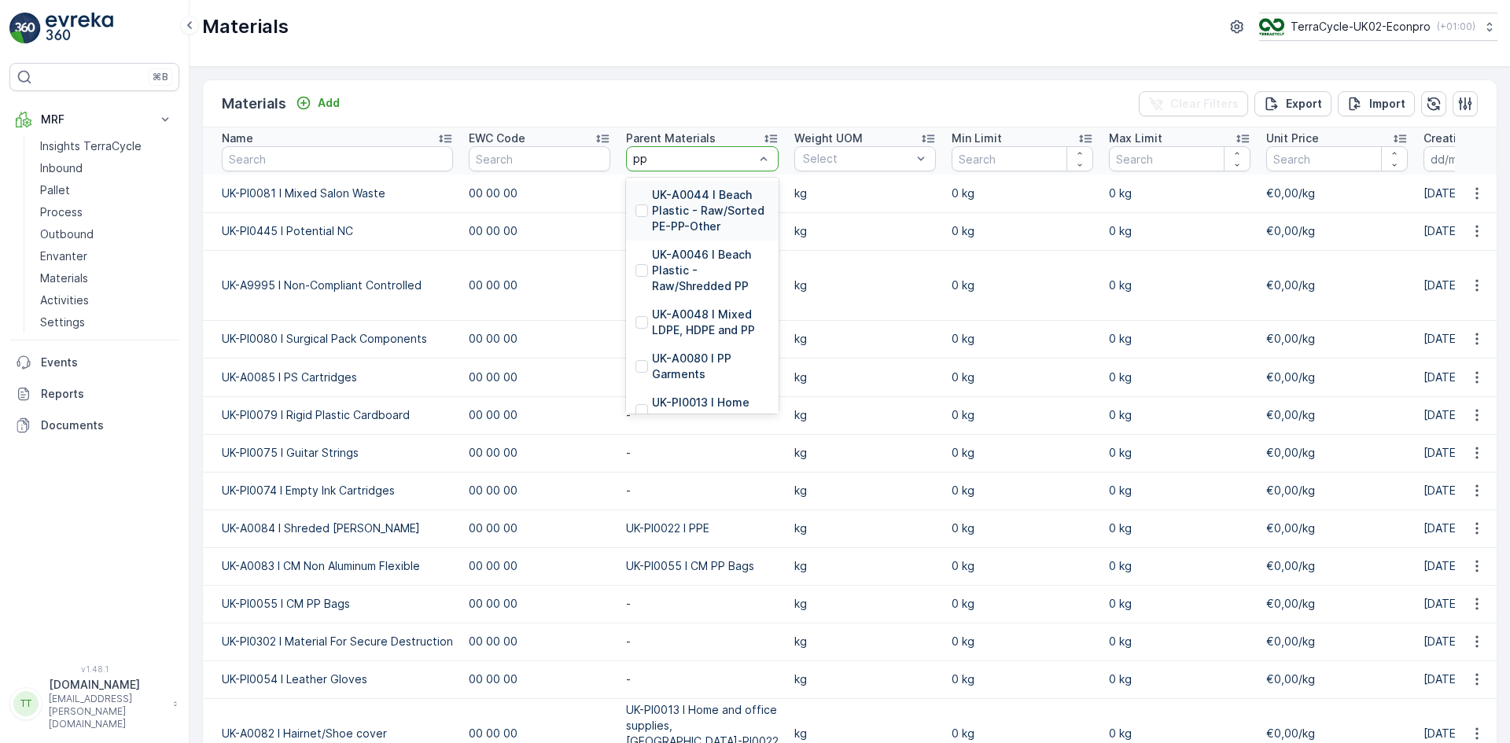
type input "ppe"
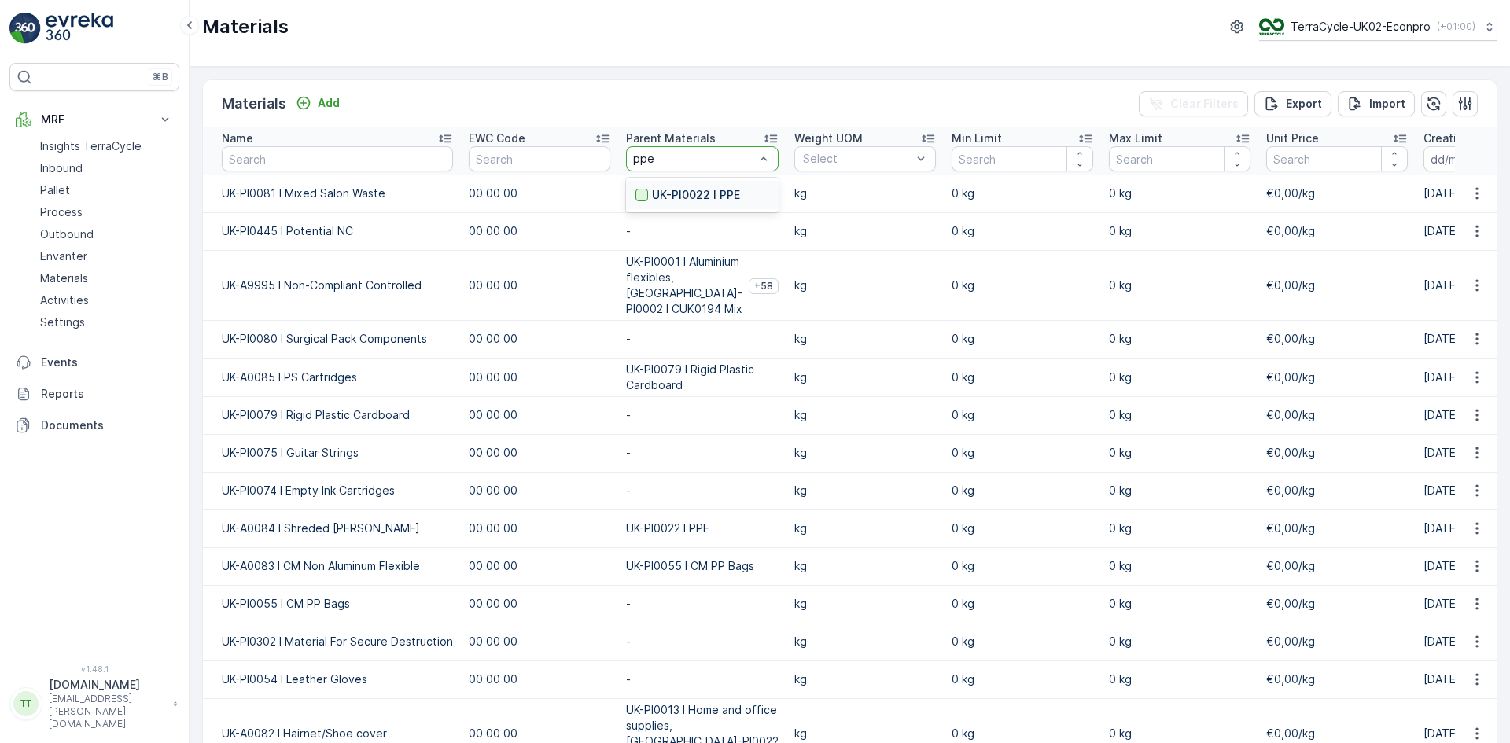
click at [636, 192] on div at bounding box center [641, 195] width 13 height 13
